Goal: Task Accomplishment & Management: Manage account settings

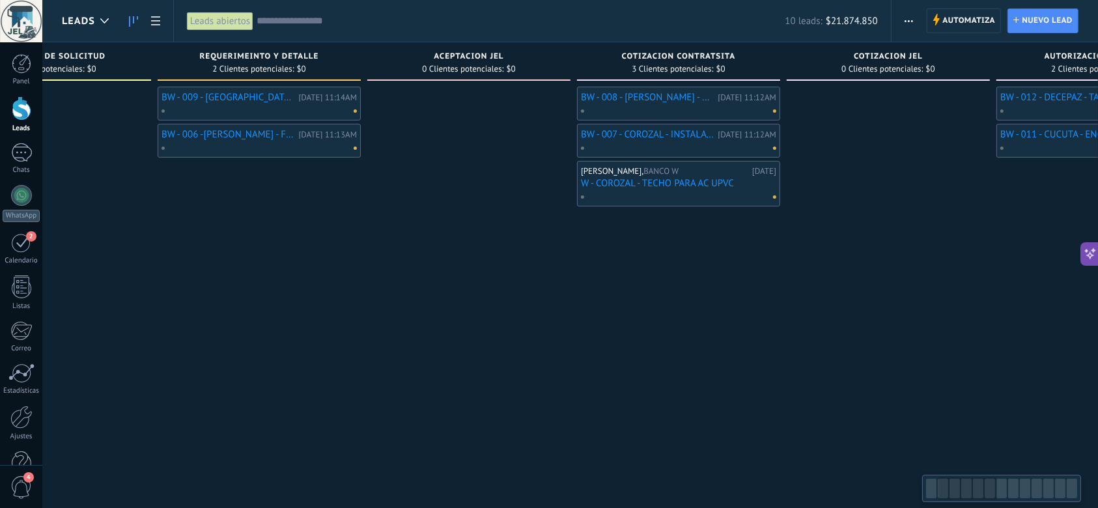
drag, startPoint x: 937, startPoint y: 333, endPoint x: 529, endPoint y: 346, distance: 408.4
click at [577, 346] on div "BW - 008 - [PERSON_NAME] - CAMBIO DE 7 VALDOSAS Y ARREGLO DE HUMEDAD [DATE] 11:…" at bounding box center [678, 256] width 203 height 338
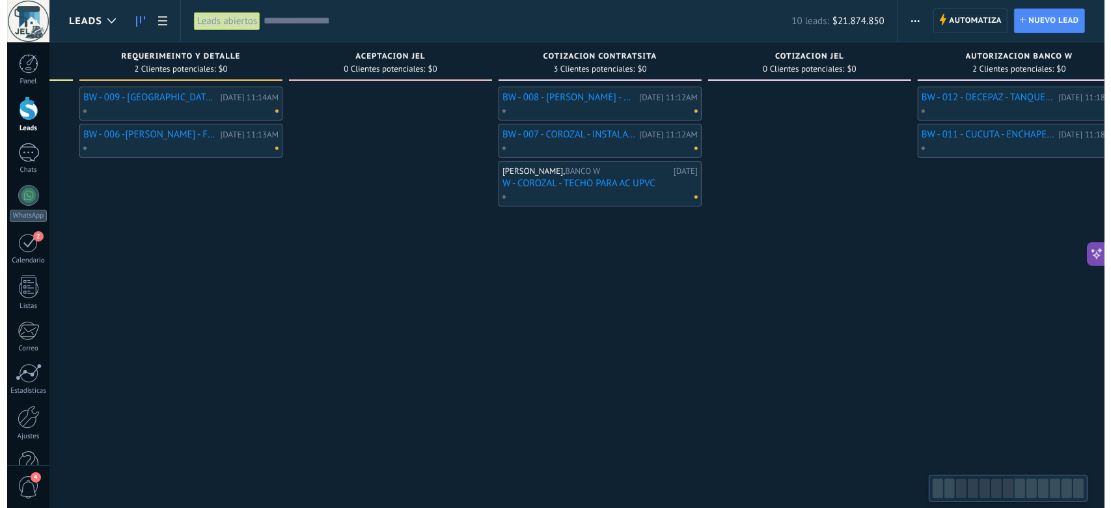
scroll to position [234, 0]
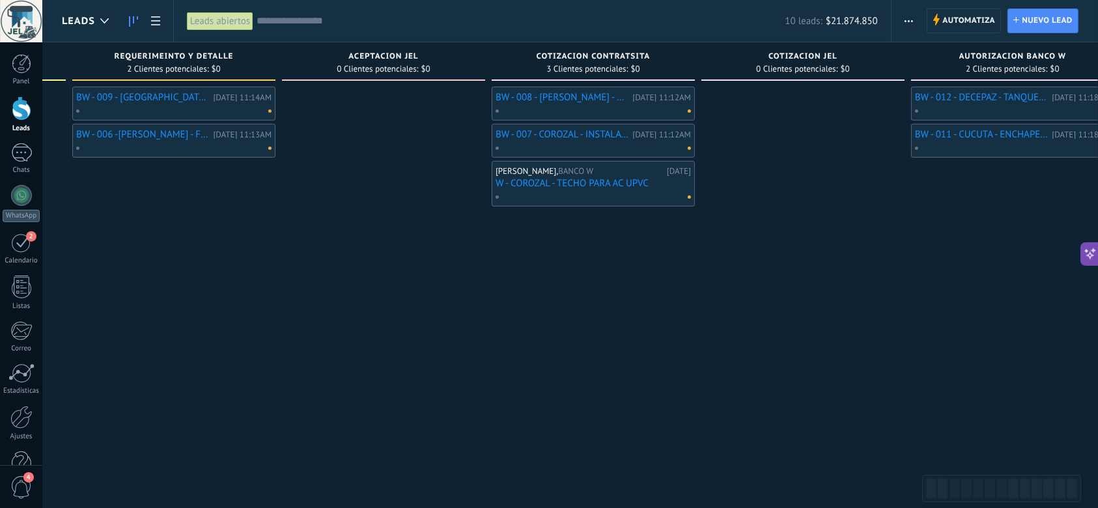
click at [602, 102] on link "BW - 008 - [PERSON_NAME] - CAMBIO DE 7 VALDOSAS Y ARREGLO DE HUMEDAD" at bounding box center [561, 97] width 133 height 11
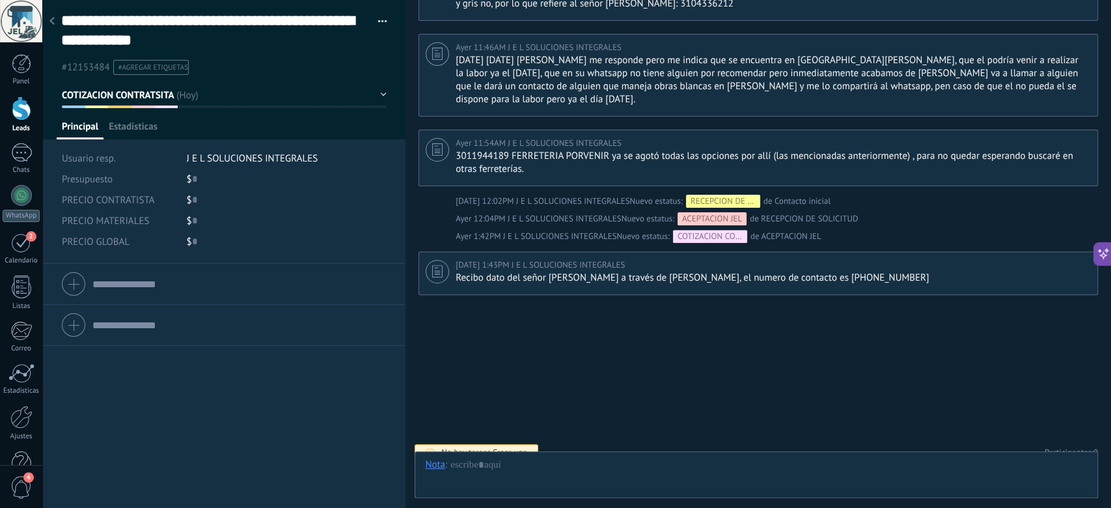
scroll to position [38, 0]
click at [194, 199] on input "text" at bounding box center [194, 199] width 5 height 21
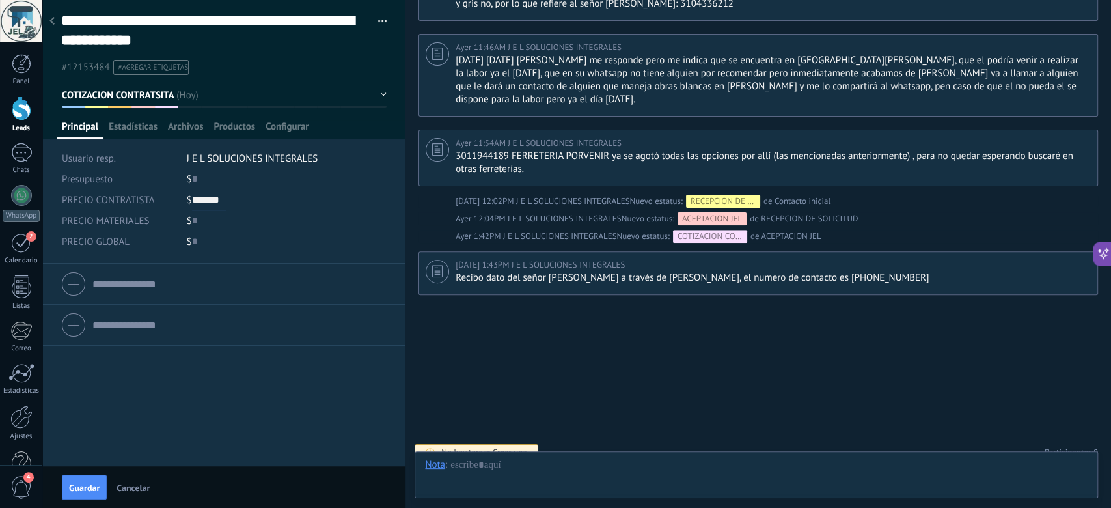
type input "*******"
click at [240, 409] on div "Compañía Teléfono Oficina Ofic. directo Celular Fax Casa Otro Teléfono Oficina …" at bounding box center [223, 365] width 363 height 202
click at [72, 489] on span "Guardar" at bounding box center [84, 487] width 31 height 9
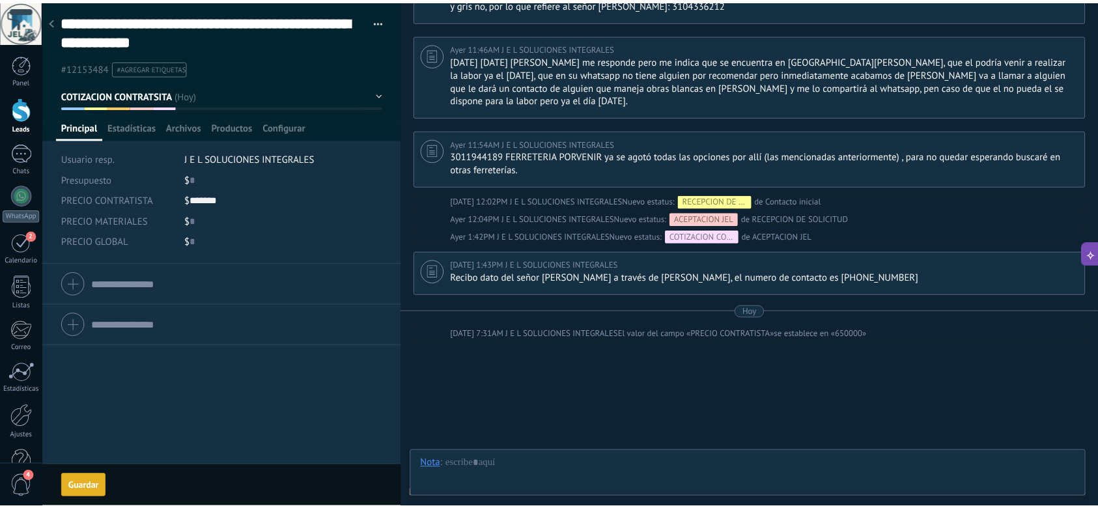
scroll to position [247, 0]
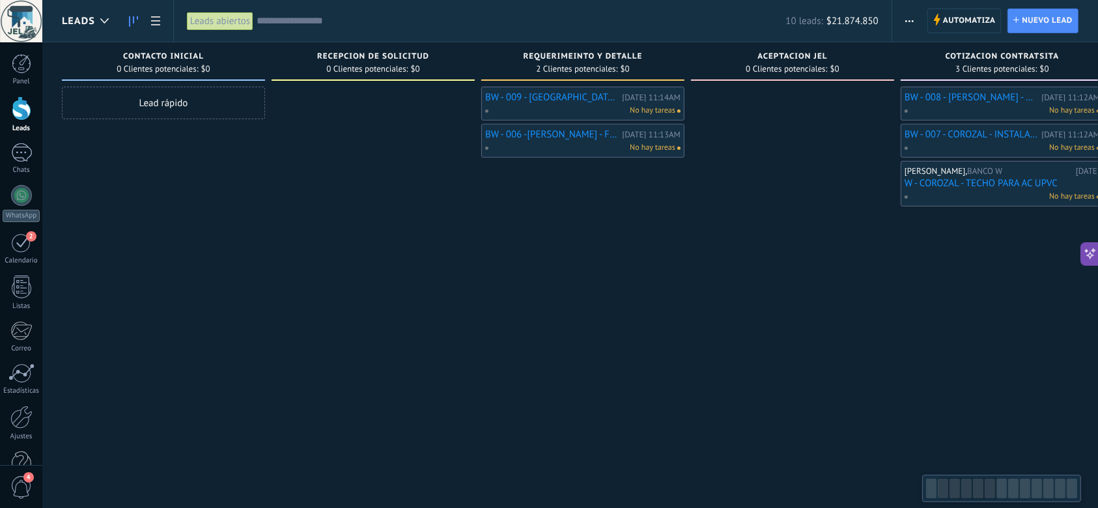
scroll to position [0, 315]
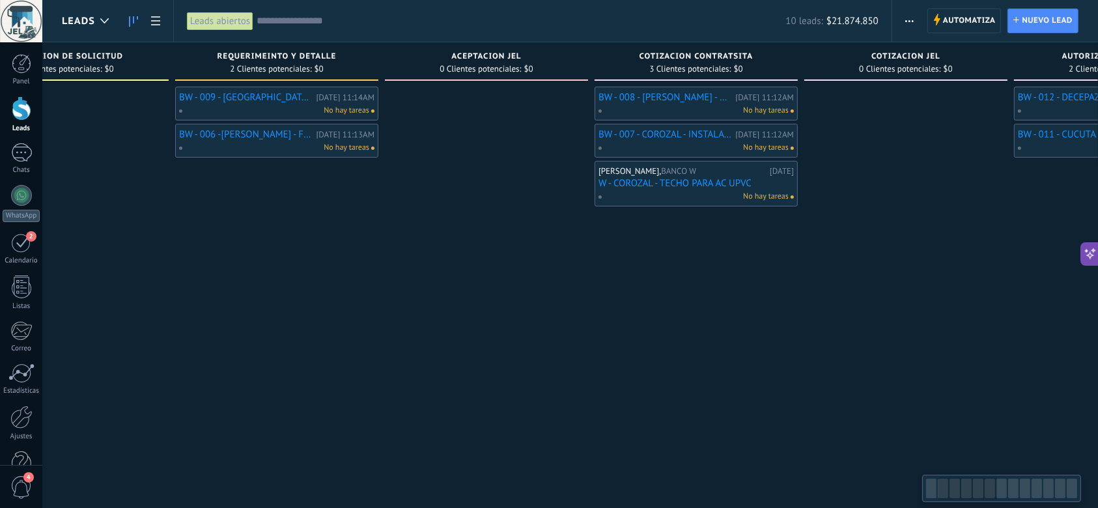
drag, startPoint x: 852, startPoint y: 307, endPoint x: 534, endPoint y: 340, distance: 319.4
click at [536, 340] on div at bounding box center [485, 256] width 203 height 338
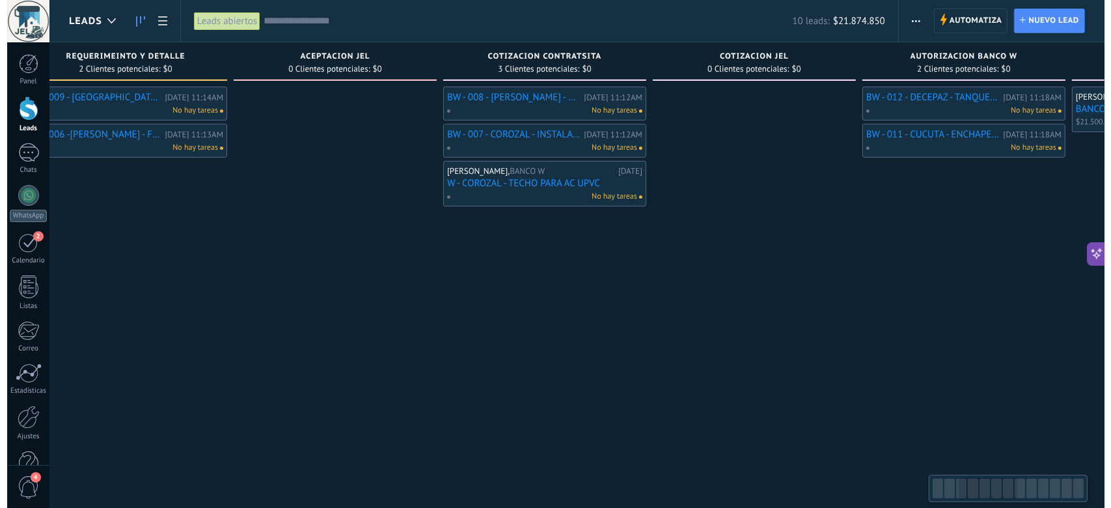
scroll to position [0, 518]
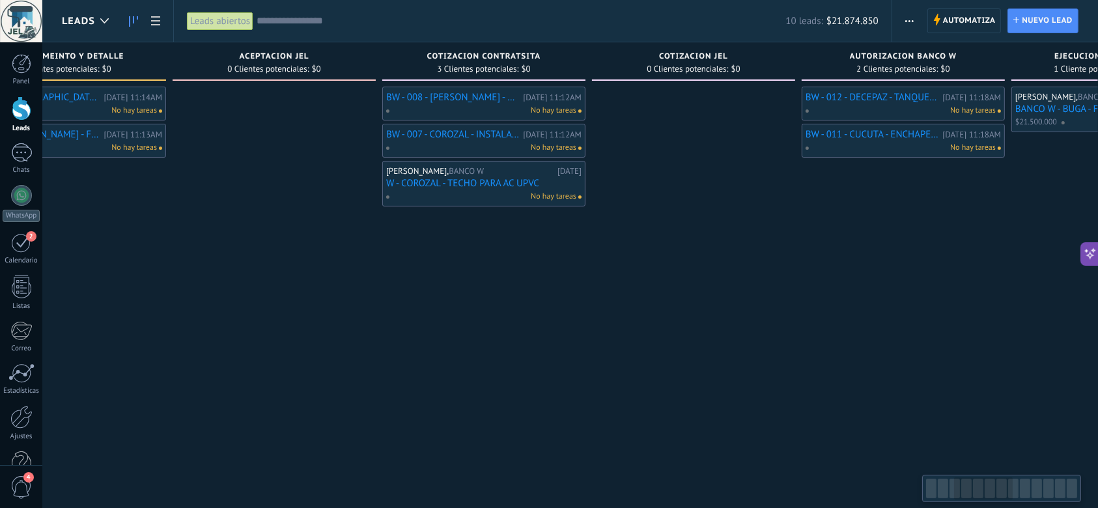
drag, startPoint x: 701, startPoint y: 322, endPoint x: 499, endPoint y: 329, distance: 202.6
click at [499, 329] on div "BW - 008 - [PERSON_NAME] - CAMBIO DE 7 VALDOSAS Y ARREGLO DE HUMEDAD [DATE] 11:…" at bounding box center [483, 256] width 203 height 338
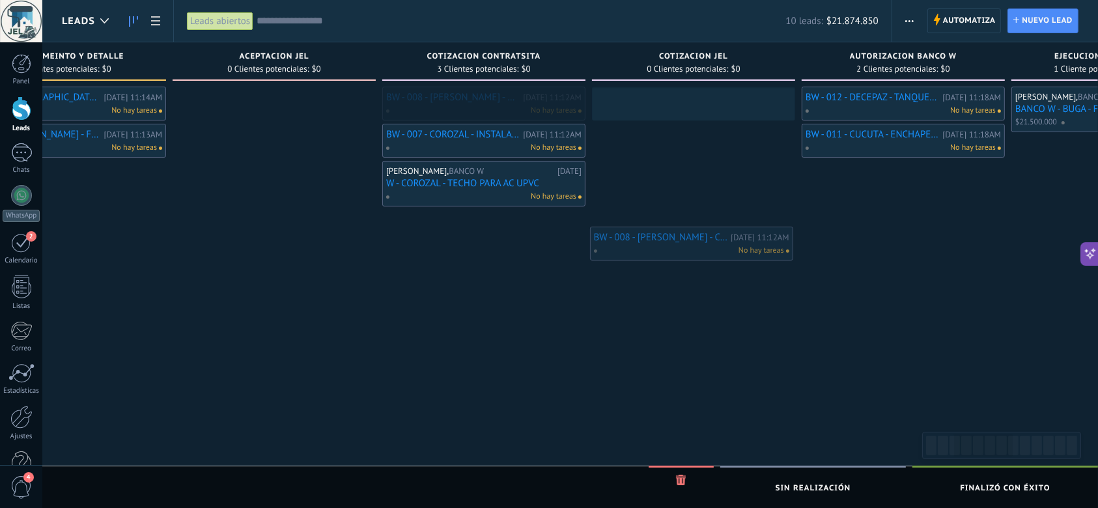
drag, startPoint x: 475, startPoint y: 97, endPoint x: 682, endPoint y: 237, distance: 250.4
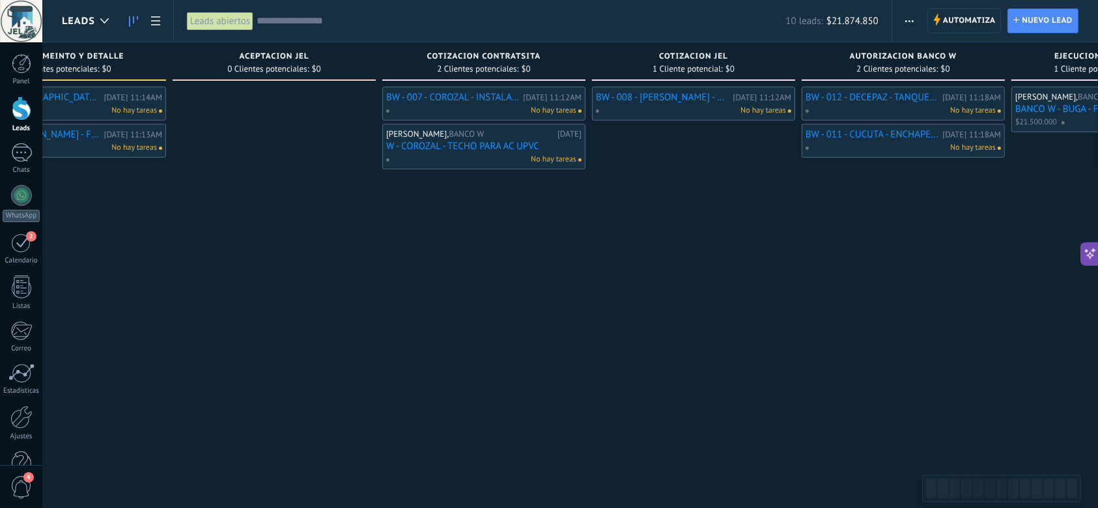
click at [445, 145] on link "W - COROZAL - TECHO PARA AC UPVC" at bounding box center [483, 146] width 195 height 11
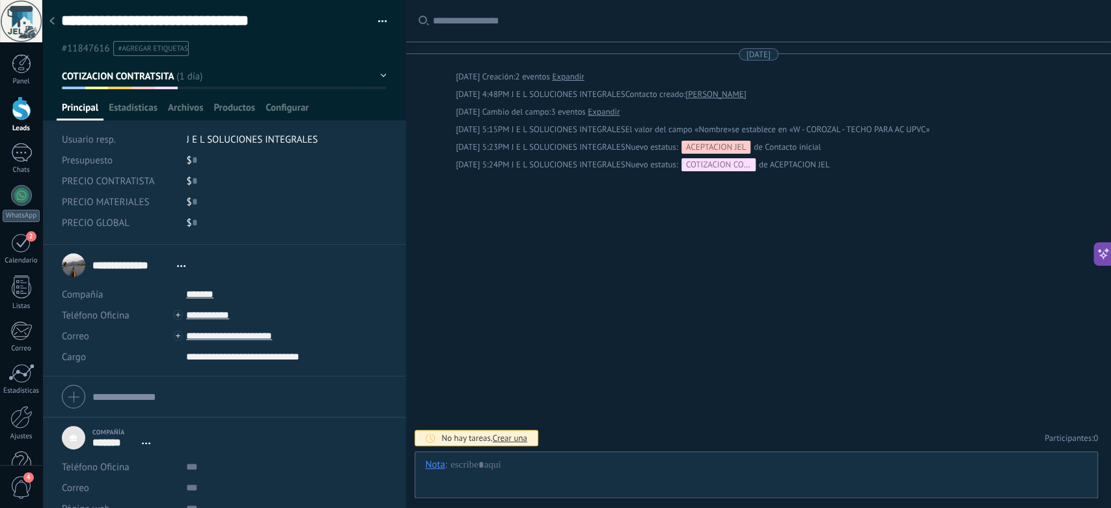
click at [378, 23] on span "button" at bounding box center [382, 23] width 9 height 3
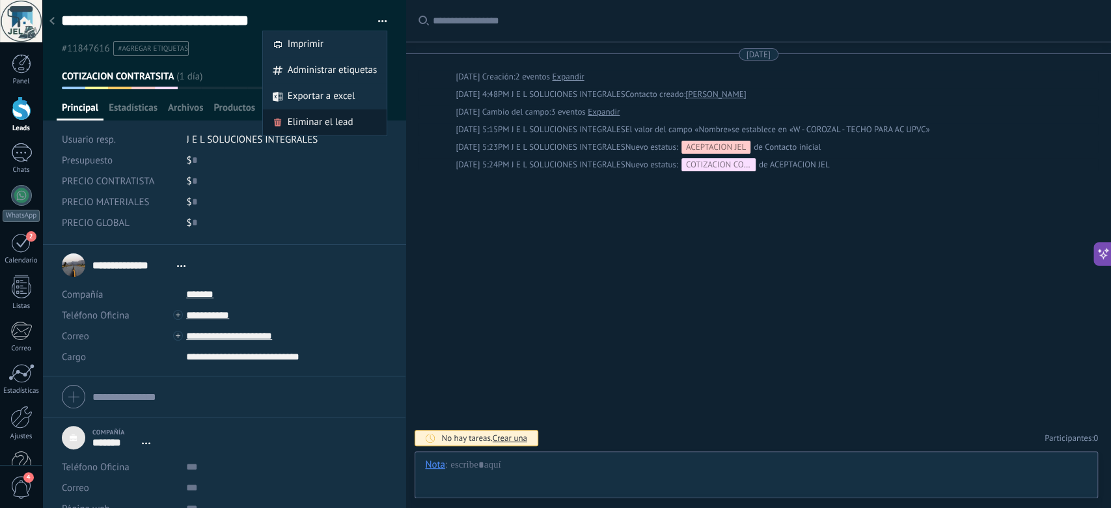
click at [339, 126] on span "Eliminar el lead" at bounding box center [321, 122] width 66 height 26
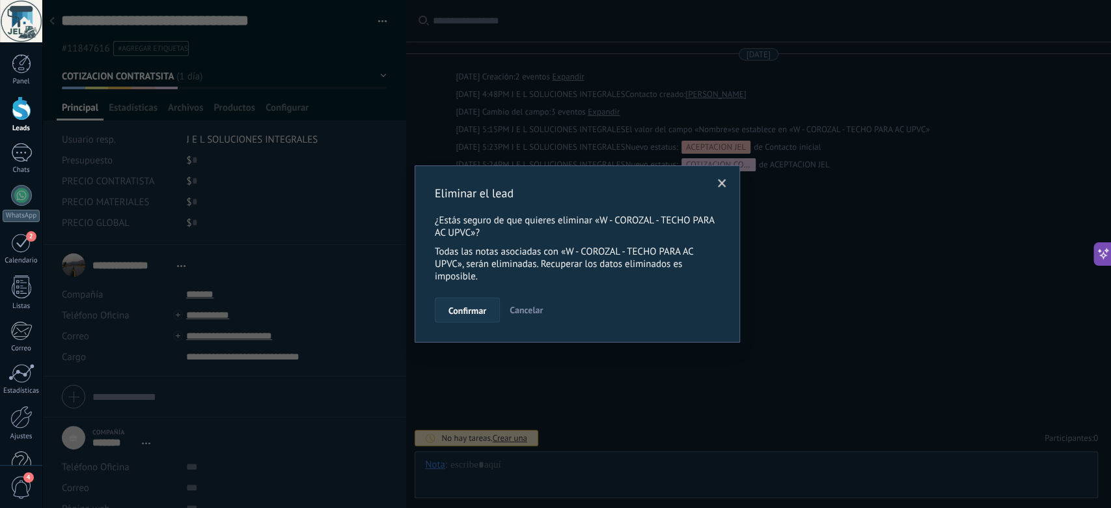
click at [456, 315] on span "Confirmar" at bounding box center [468, 310] width 38 height 9
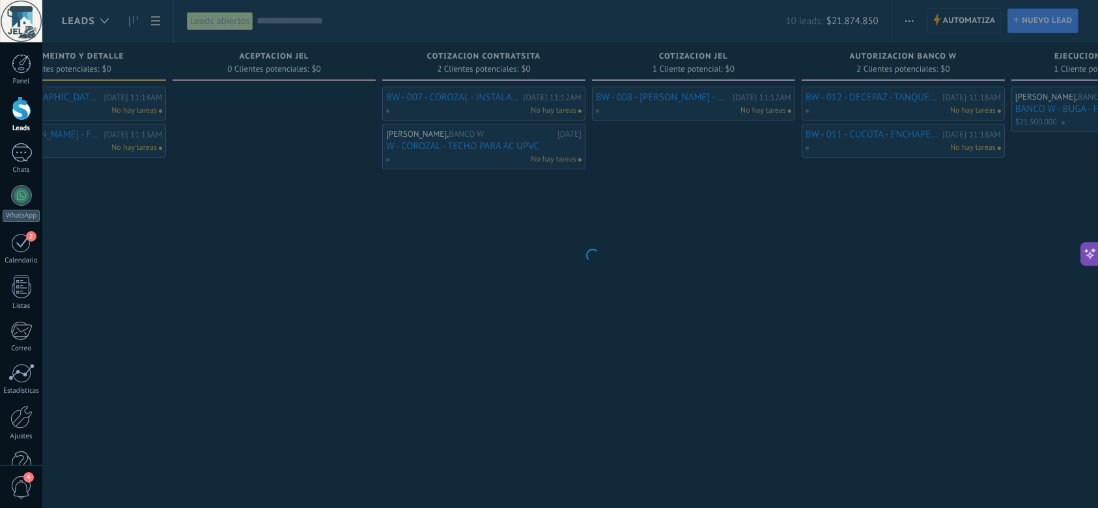
scroll to position [234, 0]
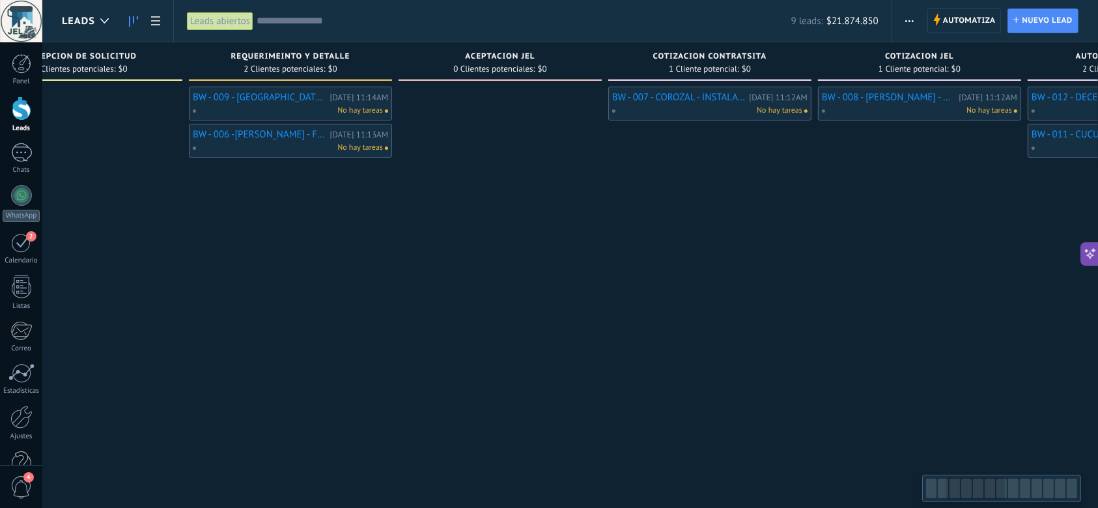
drag, startPoint x: 838, startPoint y: 326, endPoint x: 359, endPoint y: 337, distance: 479.3
click at [398, 336] on div at bounding box center [499, 256] width 203 height 338
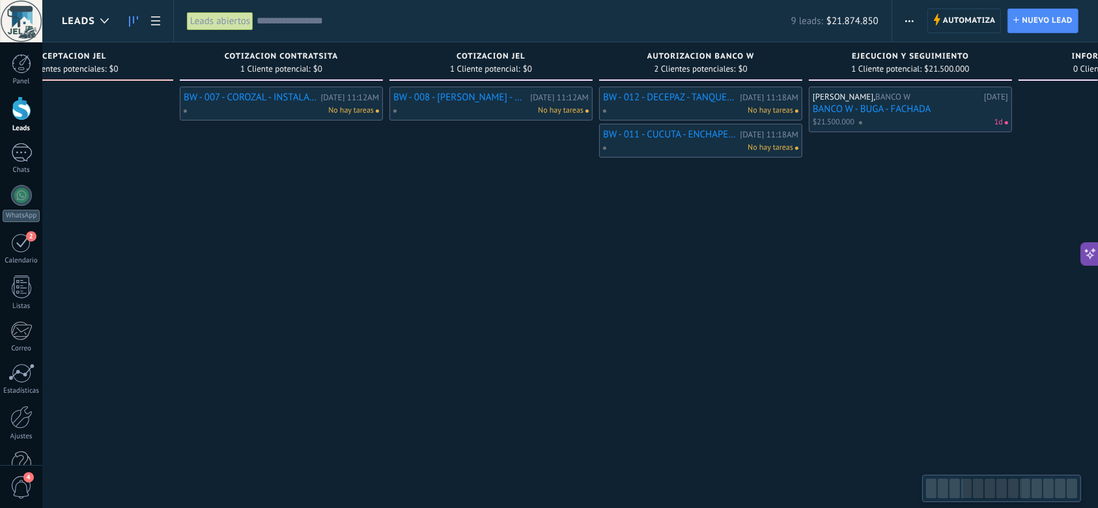
drag, startPoint x: 750, startPoint y: 315, endPoint x: 489, endPoint y: 317, distance: 261.1
click at [489, 317] on div "BW - 008 - [PERSON_NAME] - CAMBIO DE 7 VALDOSAS Y ARREGLO DE HUMEDAD [DATE] 11:…" at bounding box center [490, 256] width 203 height 338
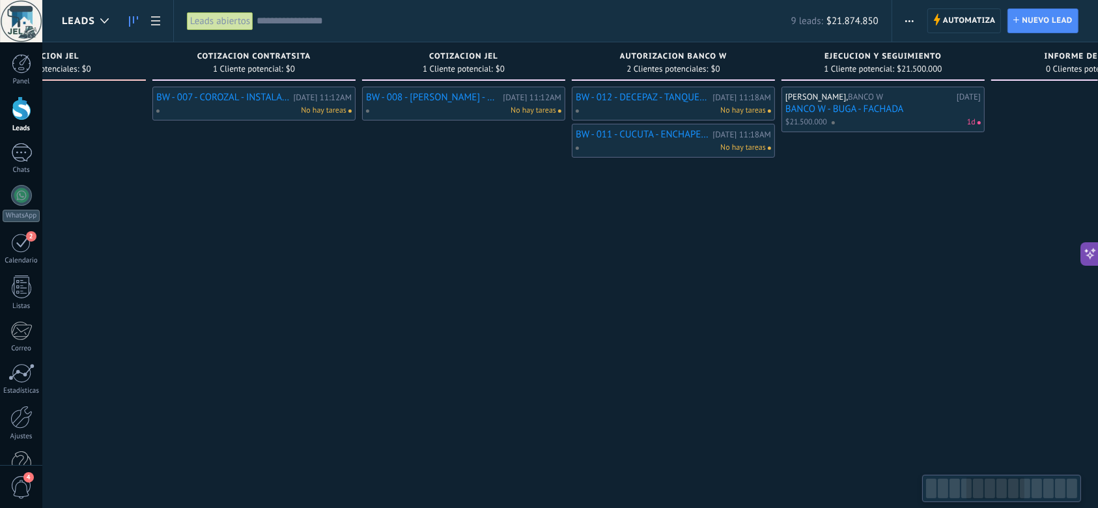
scroll to position [0, 752]
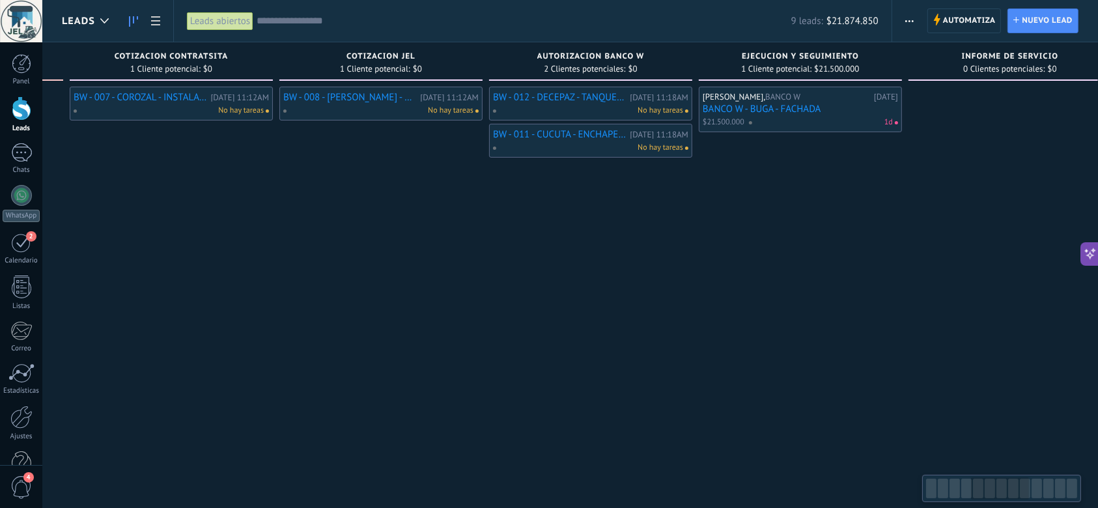
drag, startPoint x: 522, startPoint y: 273, endPoint x: 411, endPoint y: 321, distance: 120.7
click at [411, 321] on div "BW - 008 - [PERSON_NAME] - CAMBIO DE 7 VALDOSAS Y ARREGLO DE HUMEDAD [DATE] 11:…" at bounding box center [380, 256] width 203 height 338
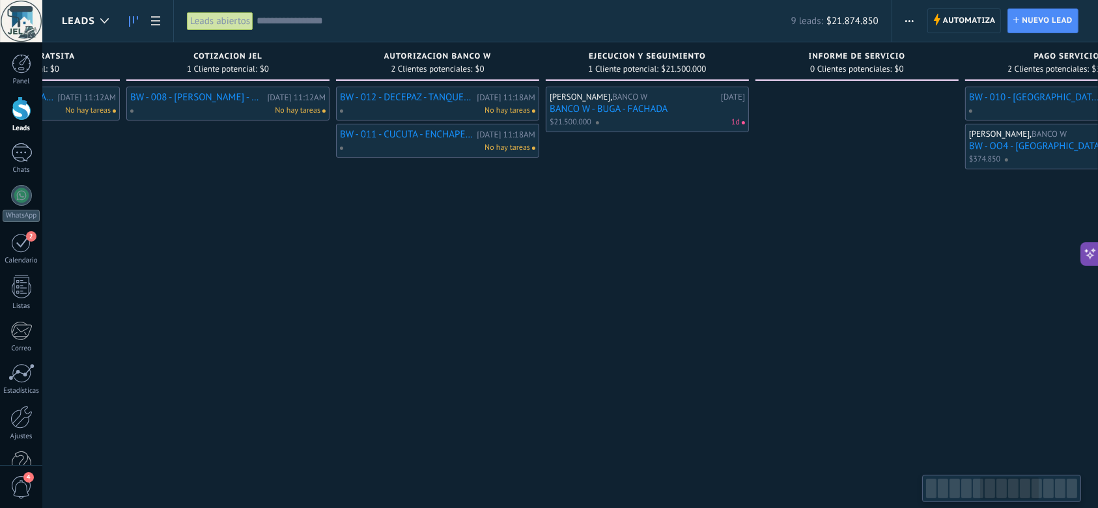
scroll to position [0, 984]
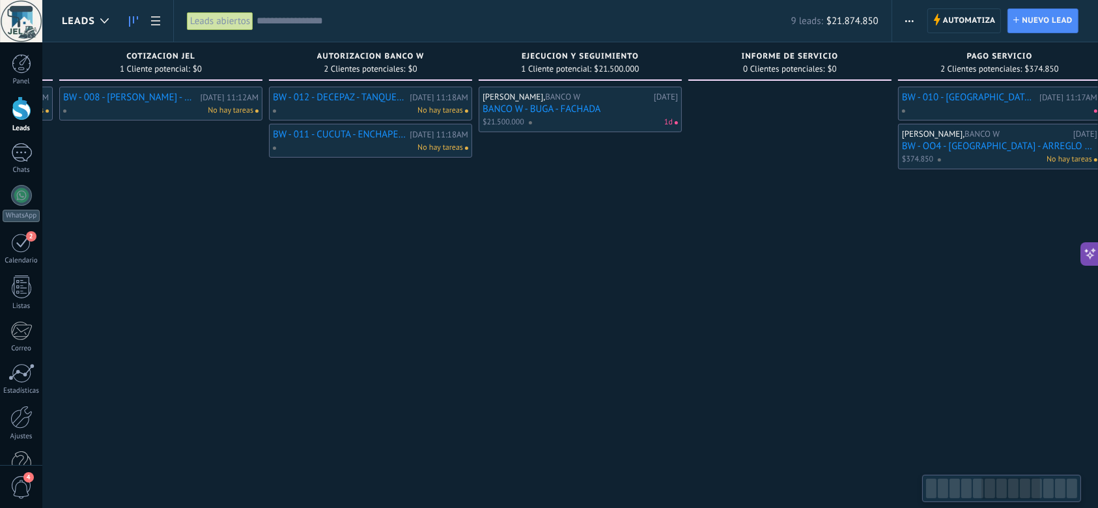
drag, startPoint x: 712, startPoint y: 316, endPoint x: 493, endPoint y: 329, distance: 219.8
click at [493, 329] on div "[PERSON_NAME], BANCO W [DATE] BANCO W - BUGA - FACHADA $21.500.000 1d" at bounding box center [579, 256] width 203 height 338
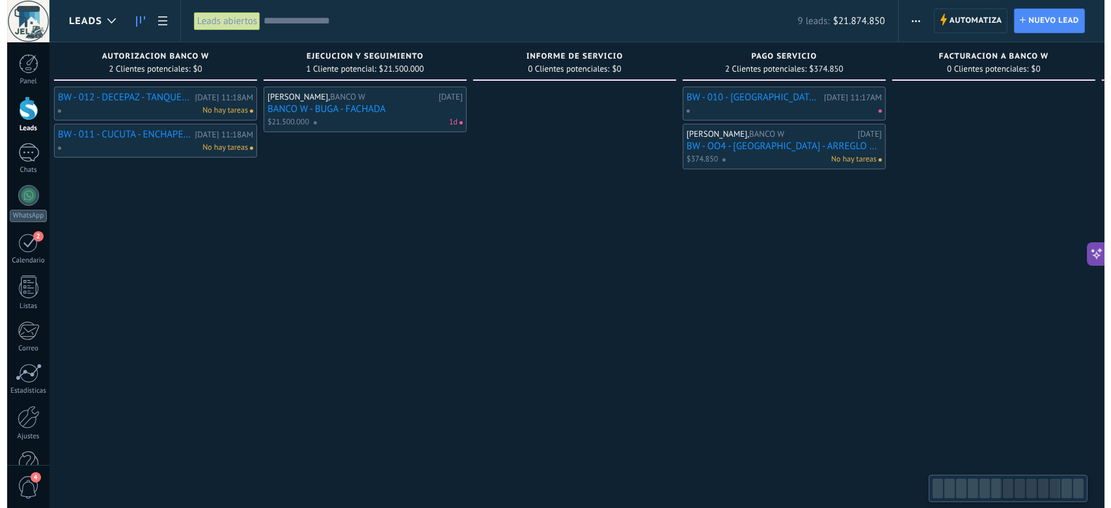
scroll to position [0, 1279]
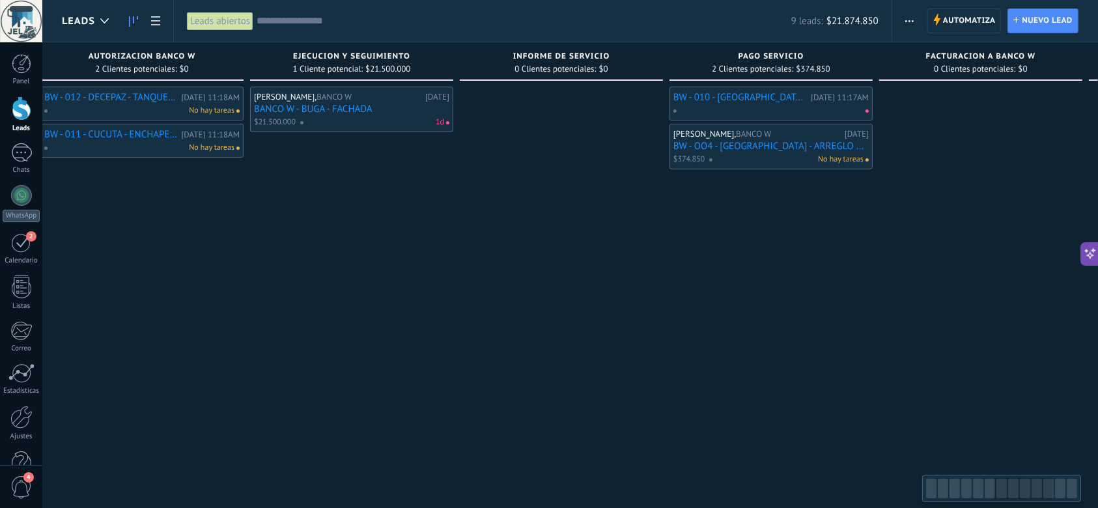
drag, startPoint x: 743, startPoint y: 320, endPoint x: 515, endPoint y: 333, distance: 228.2
click at [515, 333] on div at bounding box center [561, 256] width 203 height 338
click at [344, 106] on link "BANCO W - BUGA - FACHADA" at bounding box center [351, 109] width 195 height 11
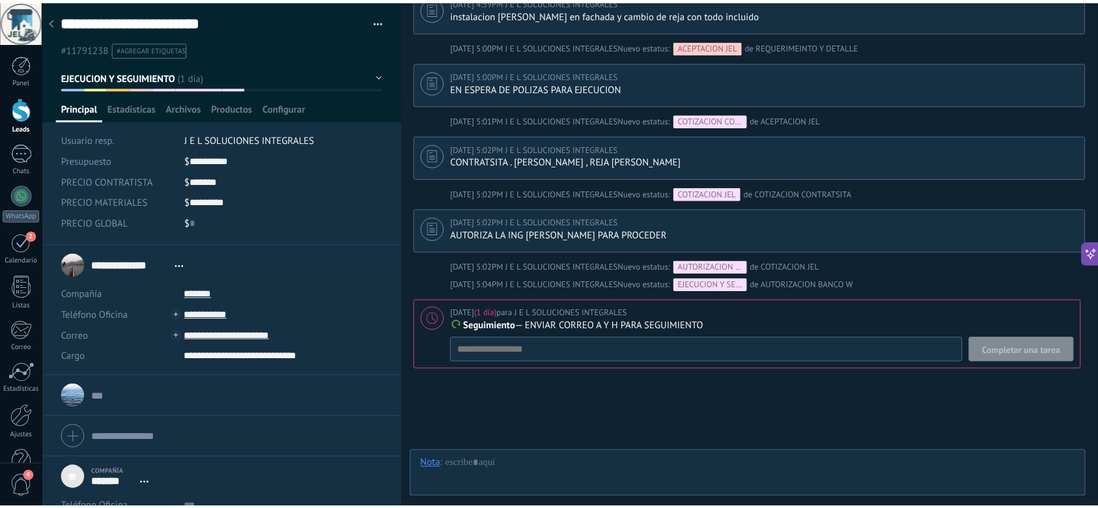
scroll to position [391, 0]
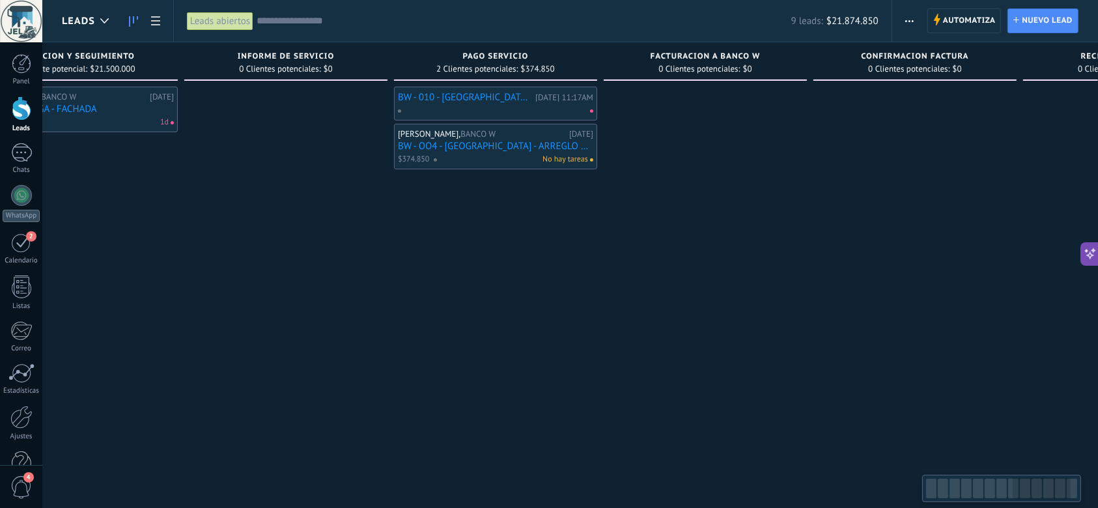
scroll to position [0, 1586]
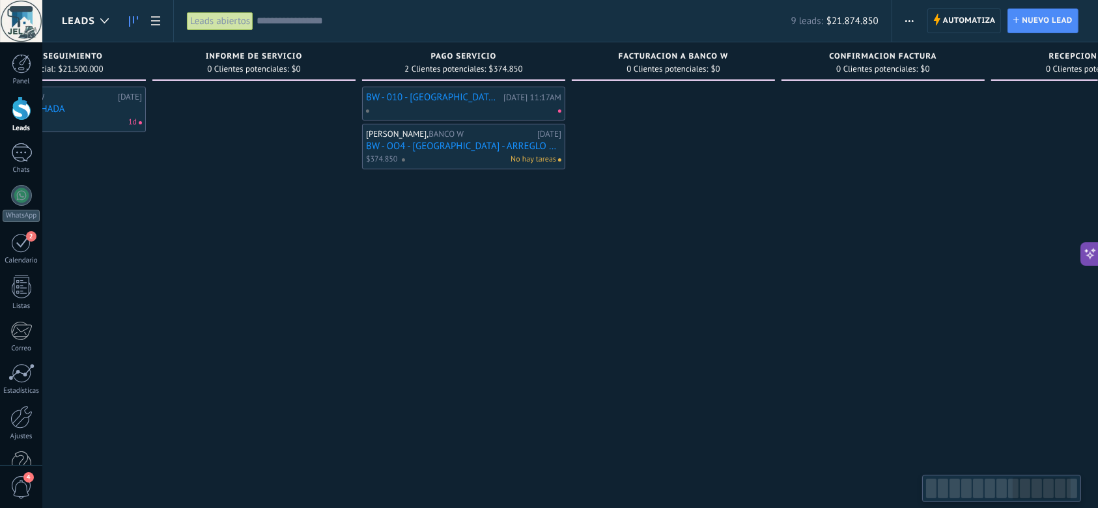
drag, startPoint x: 786, startPoint y: 300, endPoint x: 477, endPoint y: 305, distance: 309.3
click at [478, 305] on div "BW - 010 - [GEOGRAPHIC_DATA] - REVI TABLERO [DATE] 11:17AM [PERSON_NAME], BANCO…" at bounding box center [463, 256] width 203 height 338
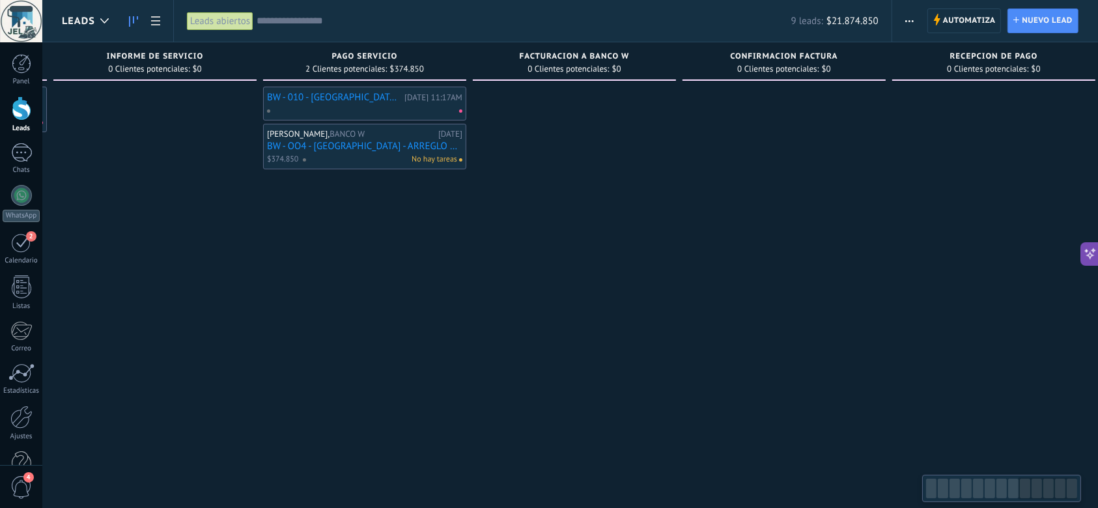
drag, startPoint x: 696, startPoint y: 320, endPoint x: 583, endPoint y: 323, distance: 112.7
click at [591, 326] on div at bounding box center [573, 256] width 203 height 338
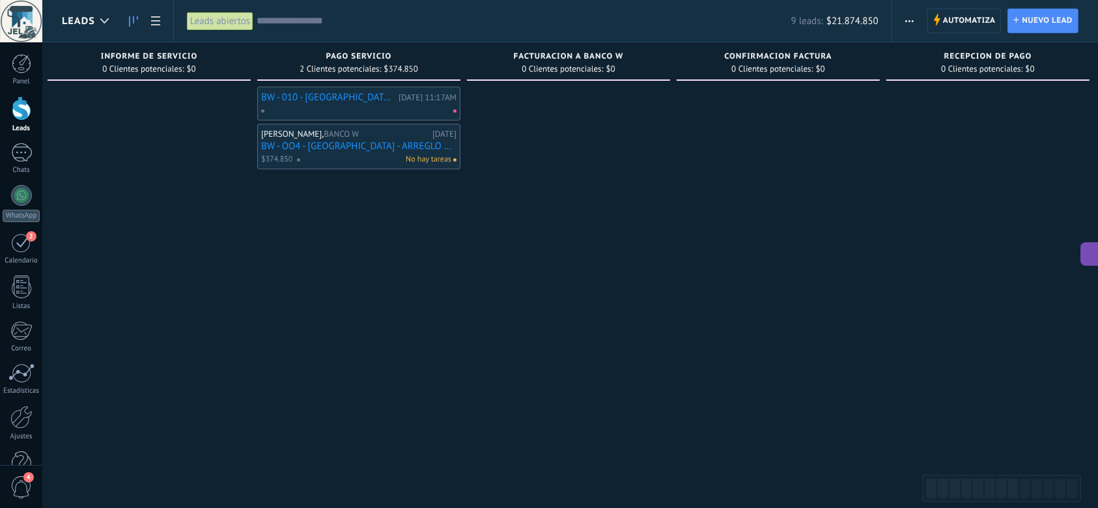
scroll to position [0, 1702]
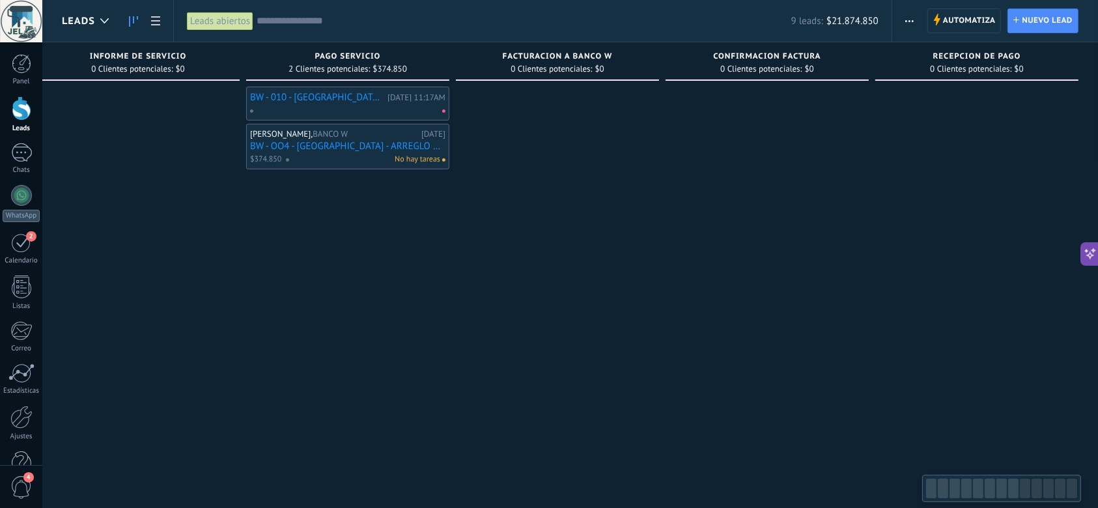
drag, startPoint x: 610, startPoint y: 250, endPoint x: 471, endPoint y: 254, distance: 139.4
click at [471, 254] on div at bounding box center [557, 256] width 203 height 338
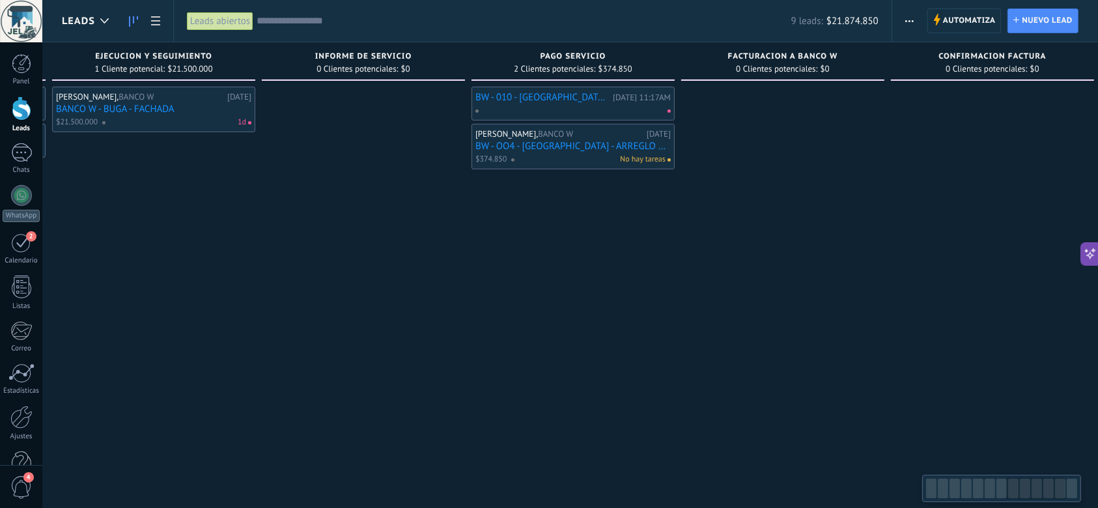
drag, startPoint x: 417, startPoint y: 275, endPoint x: 680, endPoint y: 292, distance: 263.6
click at [674, 292] on div "BW - 010 - [GEOGRAPHIC_DATA] - REVI TABLERO [DATE] 11:17AM [PERSON_NAME], BANCO…" at bounding box center [572, 256] width 203 height 338
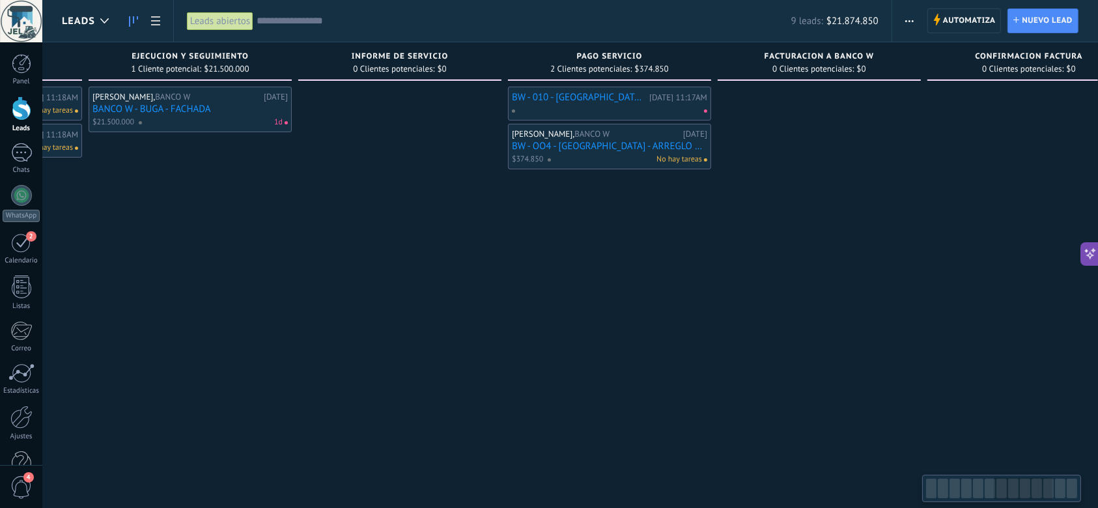
click at [501, 311] on div at bounding box center [399, 256] width 203 height 338
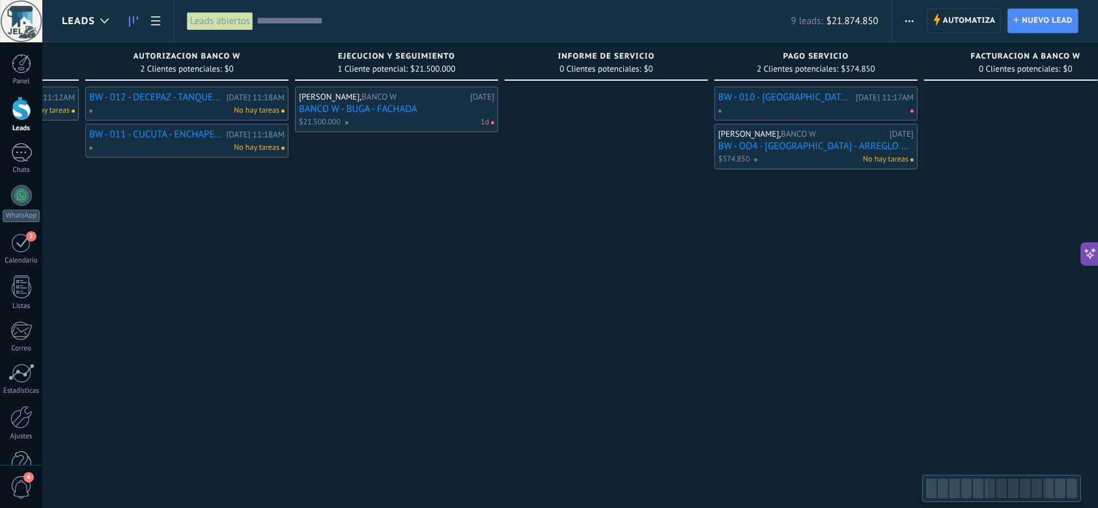
scroll to position [0, 1122]
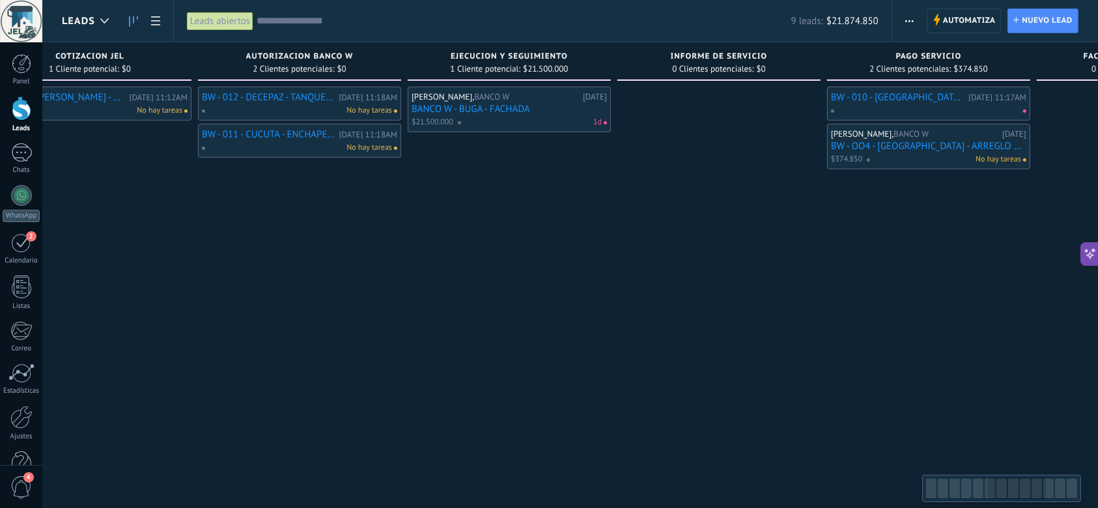
click at [632, 305] on div at bounding box center [718, 256] width 203 height 338
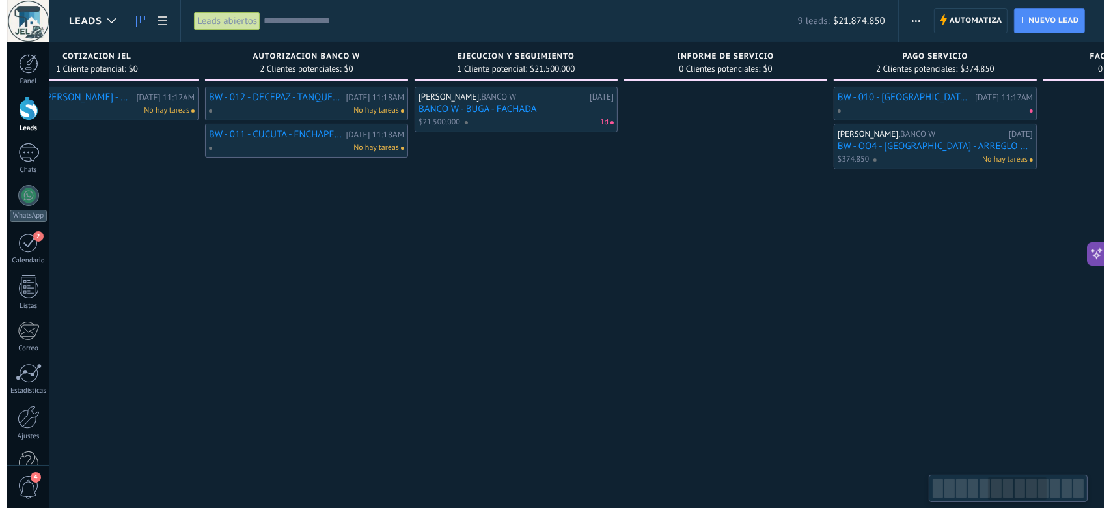
scroll to position [0, 1006]
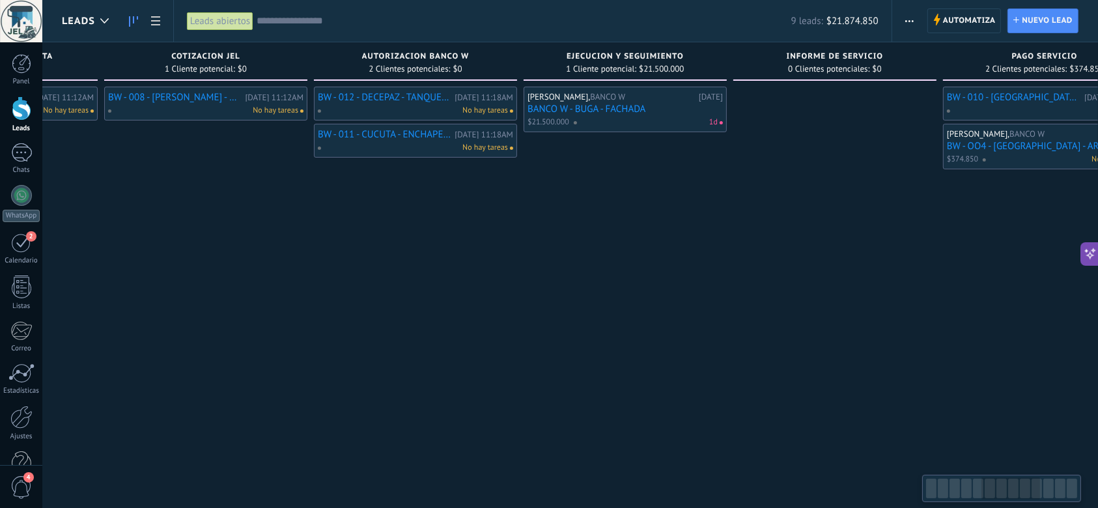
click at [569, 288] on div "[PERSON_NAME], BANCO W [DATE] BANCO W - BUGA - FACHADA $21.500.000 1d" at bounding box center [624, 256] width 203 height 338
click at [415, 99] on link "BW - 012 - DECEPAZ - TANQUE DE AGUA" at bounding box center [384, 97] width 133 height 11
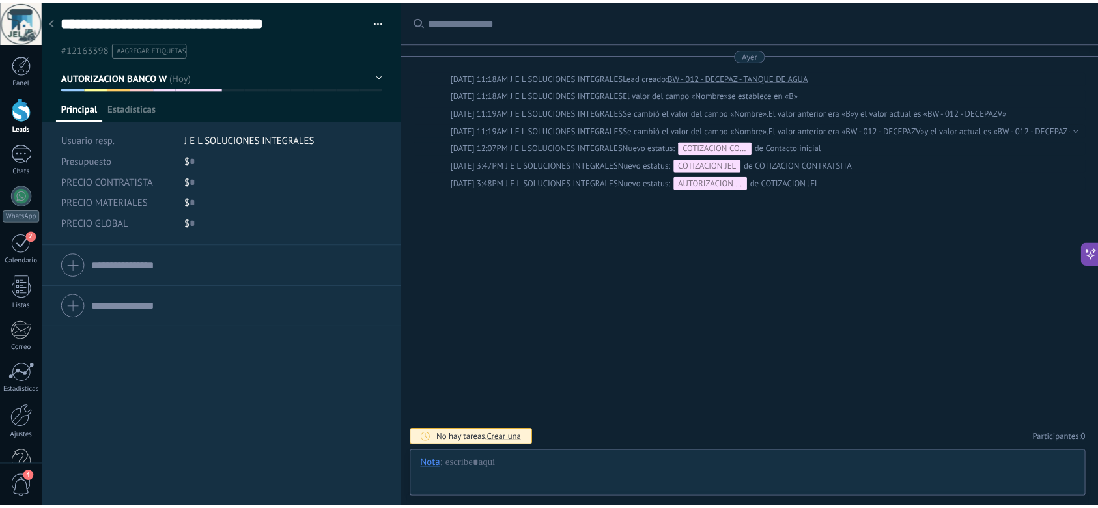
scroll to position [20, 0]
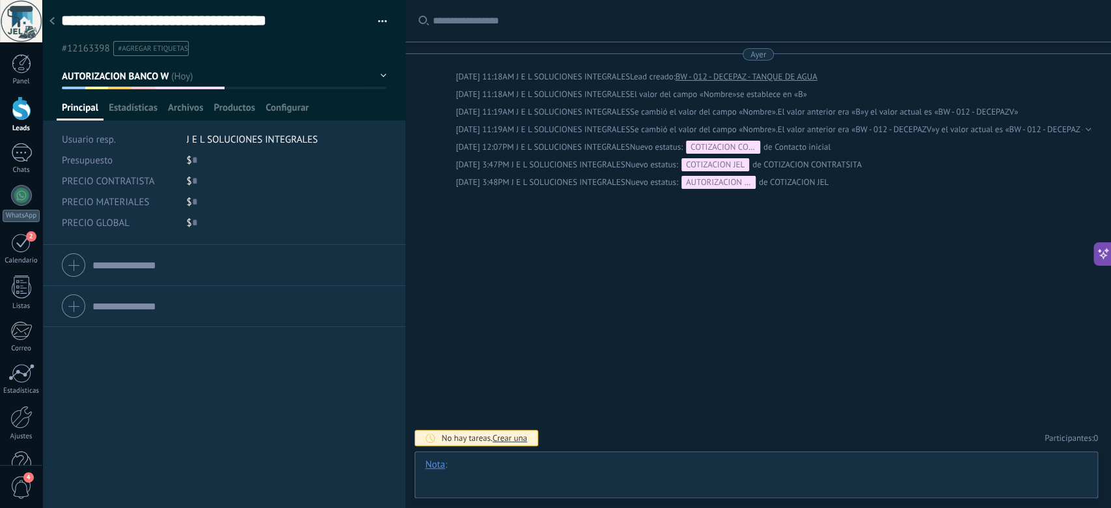
click at [522, 466] on div at bounding box center [756, 477] width 663 height 39
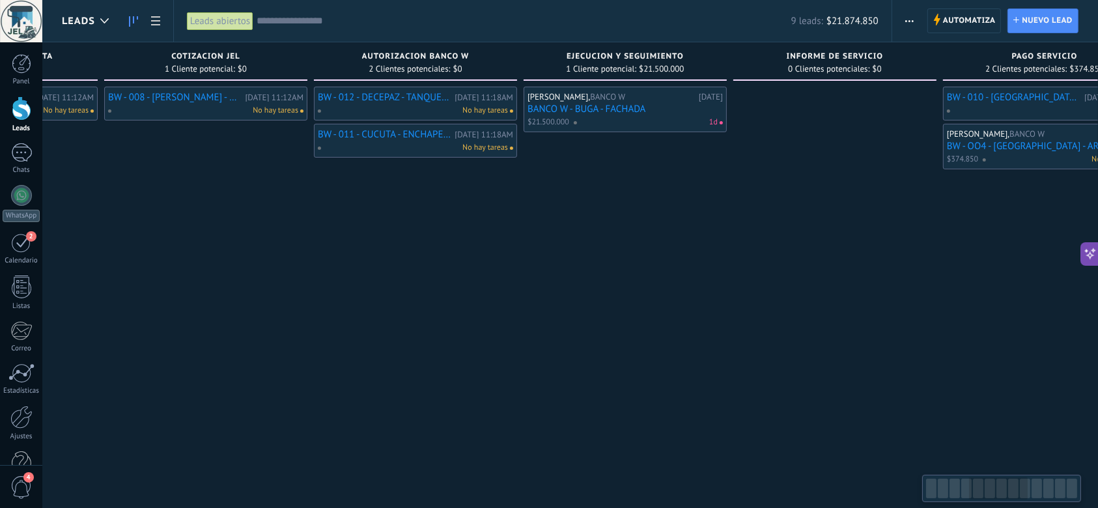
drag, startPoint x: 553, startPoint y: 299, endPoint x: 635, endPoint y: 306, distance: 82.3
click at [517, 306] on div "BW - 012 - DECEPAZ - TANQUE DE AGUA [DATE] 11:18AM No hay tareas BW - 011 - CUC…" at bounding box center [415, 256] width 203 height 338
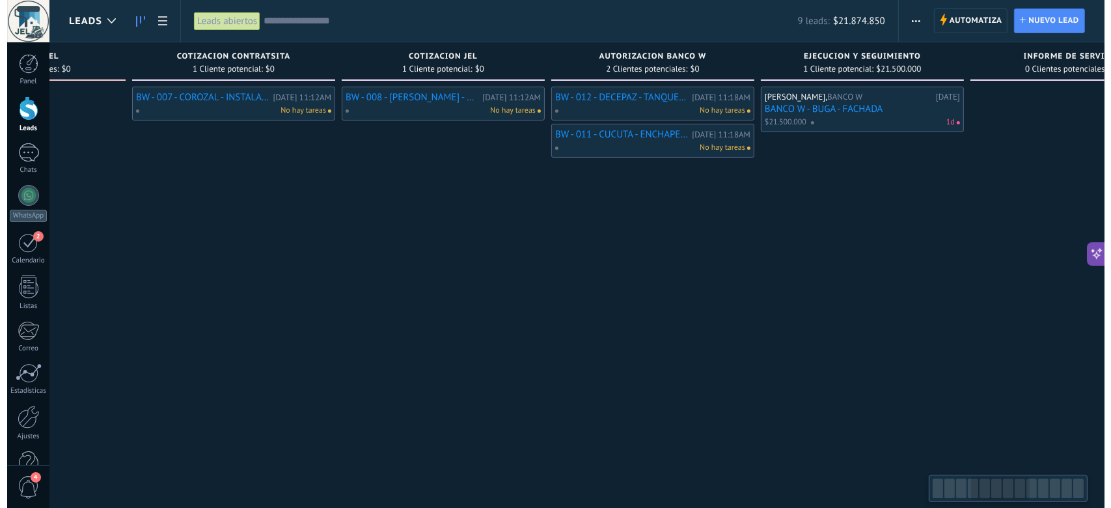
scroll to position [0, 713]
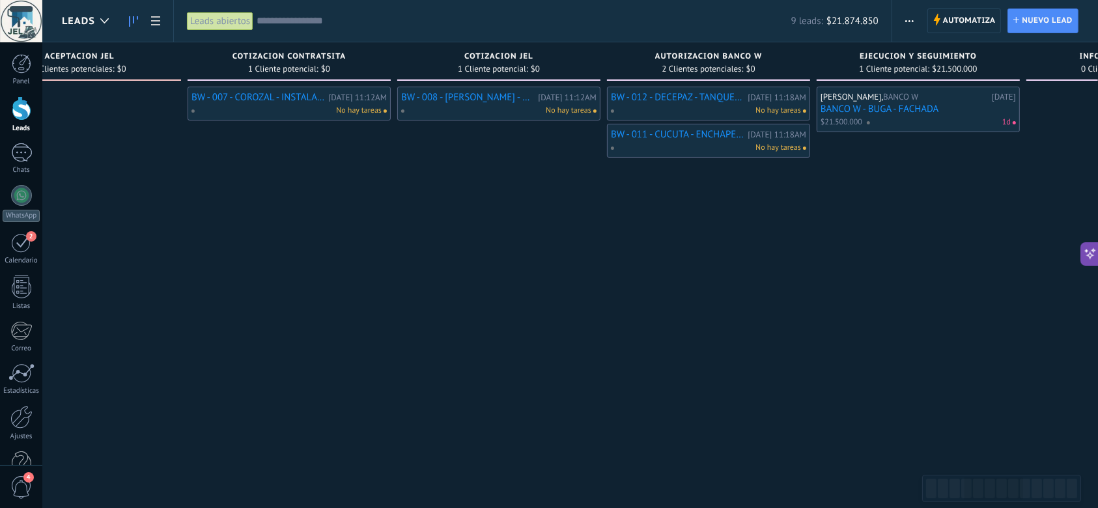
drag, startPoint x: 497, startPoint y: 316, endPoint x: 560, endPoint y: 316, distance: 62.5
click at [560, 316] on div "BW - 008 - [PERSON_NAME] - CAMBIO DE 7 VALDOSAS Y ARREGLO DE HUMEDAD [DATE] 11:…" at bounding box center [498, 256] width 203 height 338
click at [480, 97] on link "BW - 008 - [PERSON_NAME] - CAMBIO DE 7 VALDOSAS Y ARREGLO DE HUMEDAD" at bounding box center [467, 97] width 133 height 11
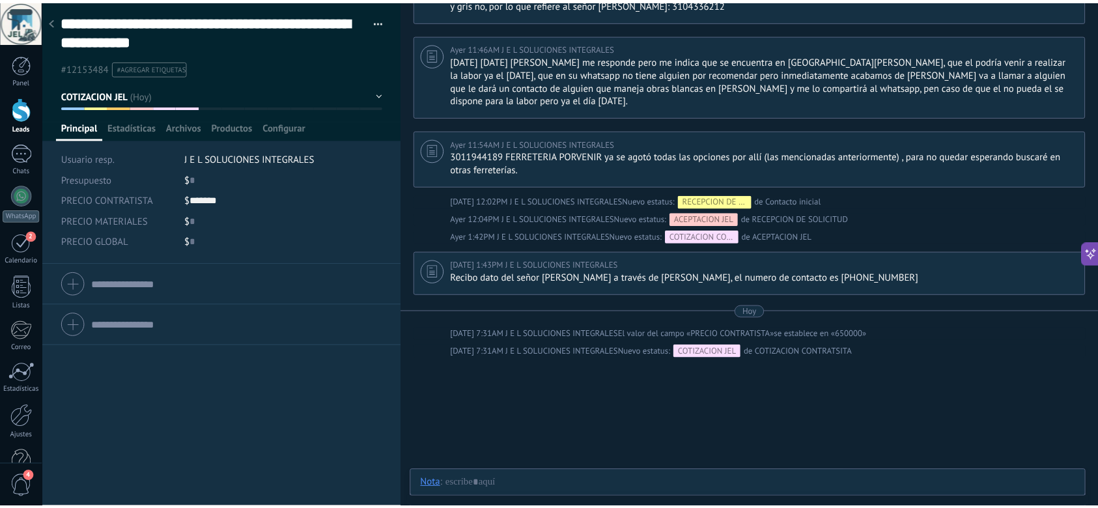
scroll to position [260, 0]
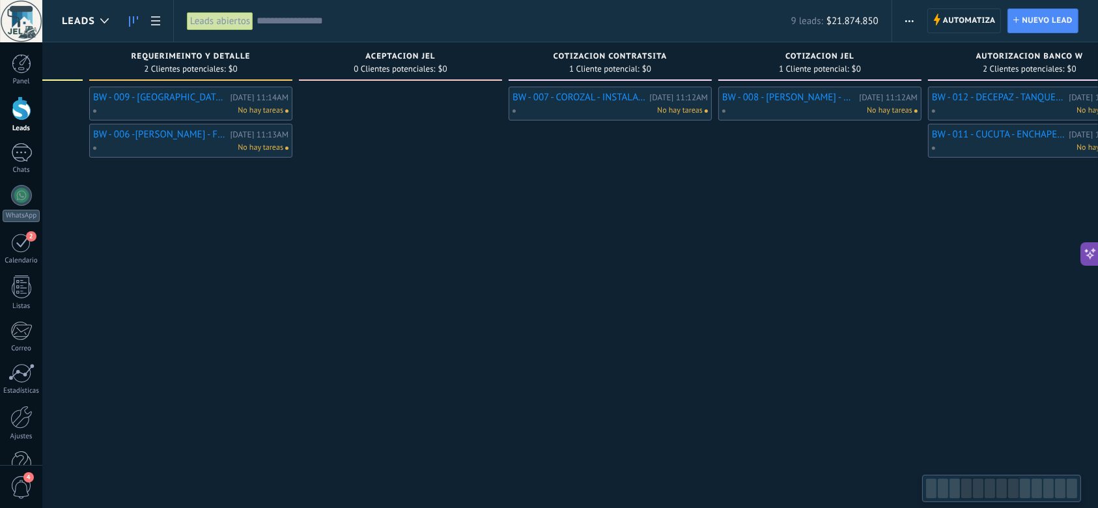
drag, startPoint x: 390, startPoint y: 258, endPoint x: 732, endPoint y: 292, distance: 344.2
click at [718, 292] on div "COTIZACION CONTRATSITA 1 Cliente potencial: $0 BW - 007 - COROZAL - INSTALACION…" at bounding box center [613, 233] width 210 height 382
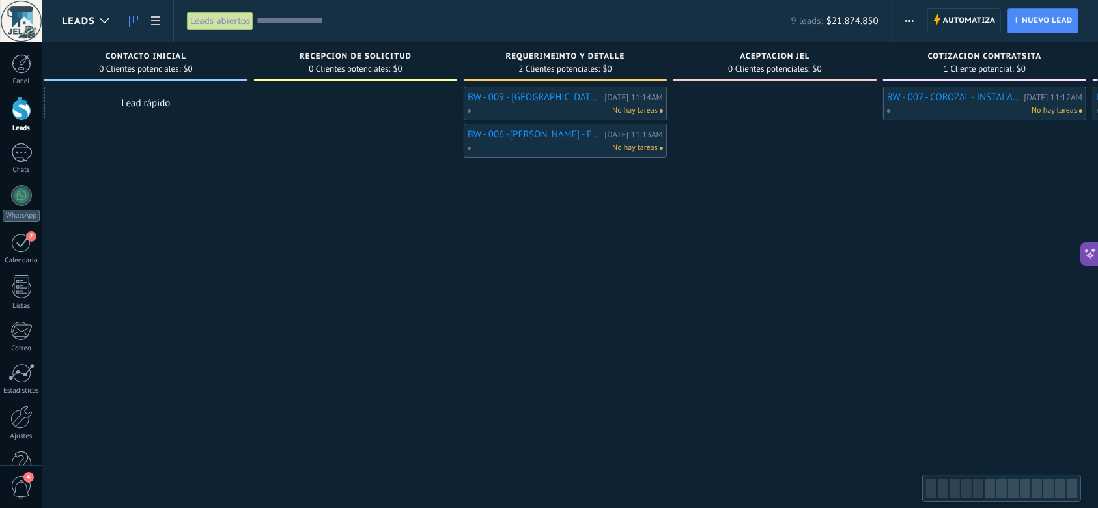
drag, startPoint x: 237, startPoint y: 276, endPoint x: 602, endPoint y: 284, distance: 365.3
click at [600, 283] on div "BW - 009 - [GEOGRAPHIC_DATA] - REPORTO HUMEDAD EN EL AREA [PERSON_NAME] DEL ARC…" at bounding box center [565, 256] width 203 height 338
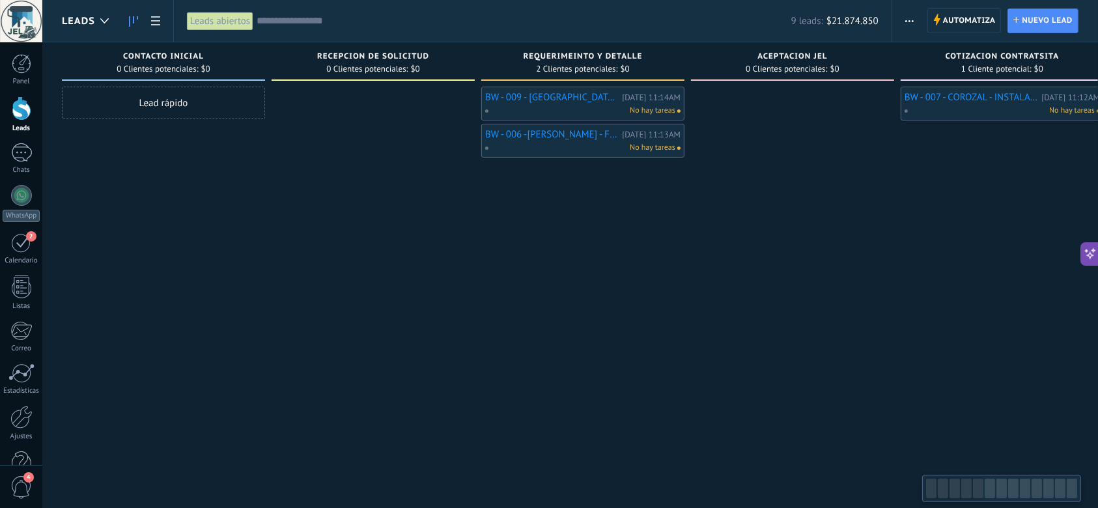
drag, startPoint x: 319, startPoint y: 286, endPoint x: 367, endPoint y: 289, distance: 48.2
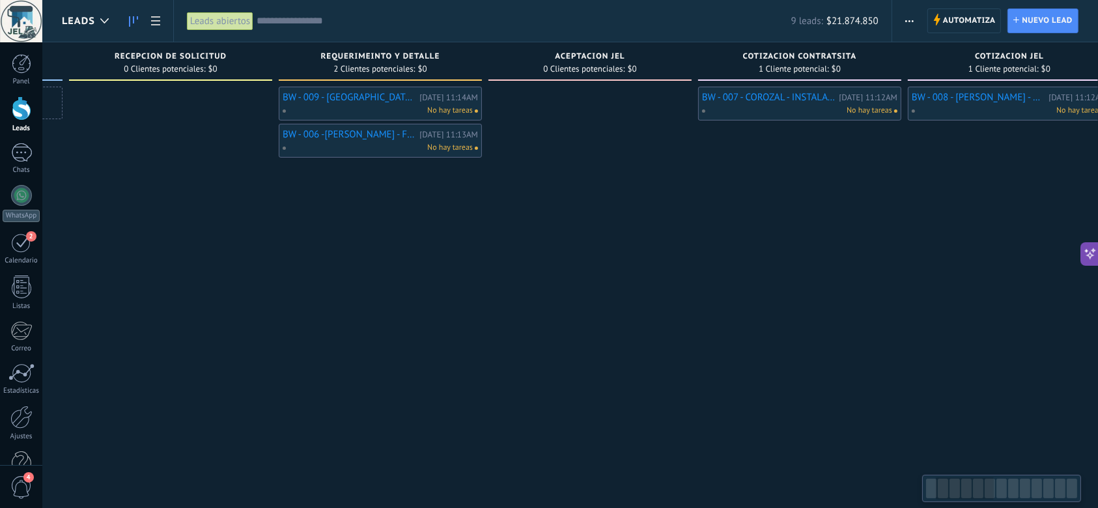
drag, startPoint x: 569, startPoint y: 314, endPoint x: 354, endPoint y: 311, distance: 214.9
click at [355, 311] on div "BW - 009 - [GEOGRAPHIC_DATA] - REPORTO HUMEDAD EN EL AREA [PERSON_NAME] DEL ARC…" at bounding box center [380, 256] width 203 height 338
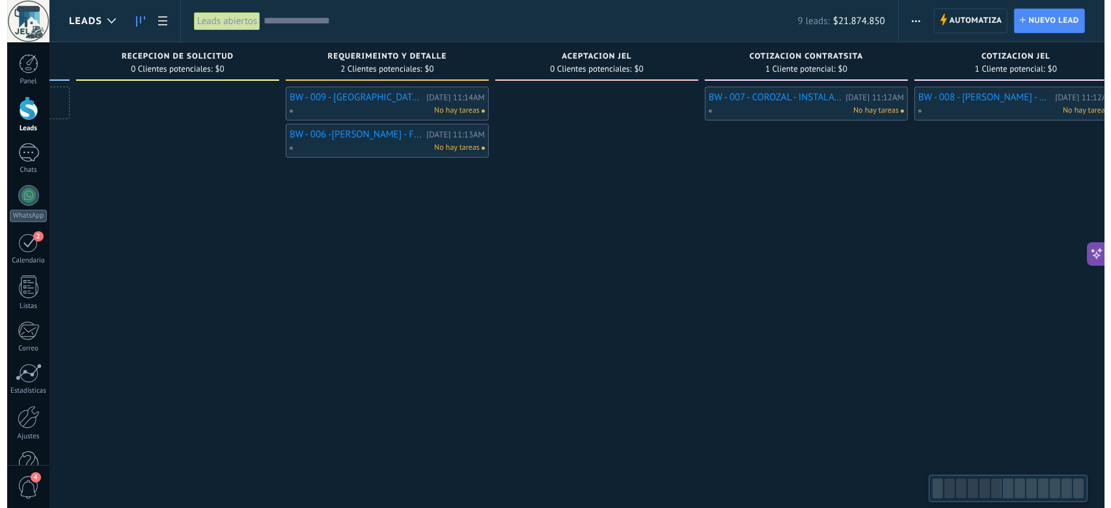
scroll to position [0, 214]
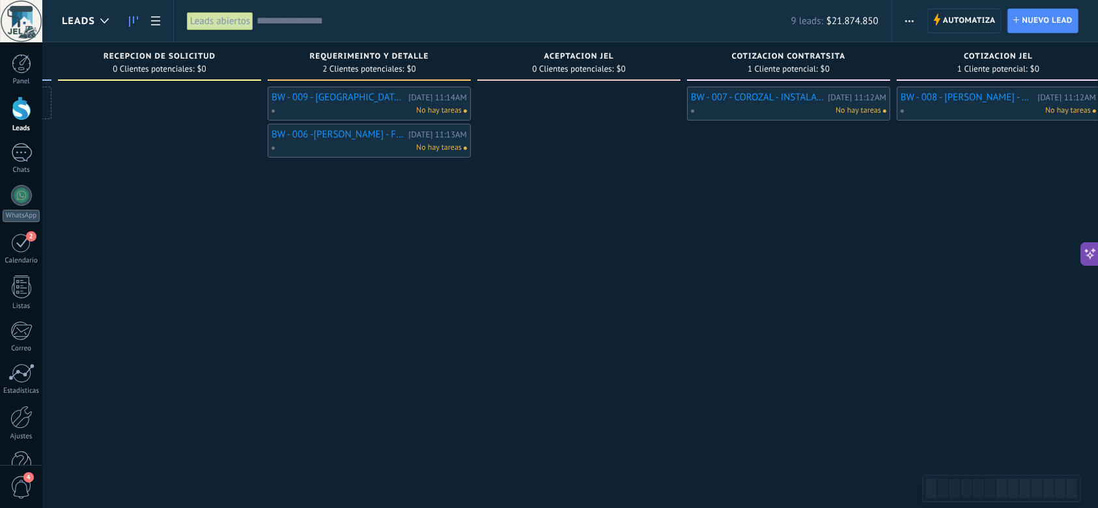
click at [527, 348] on div at bounding box center [578, 256] width 203 height 338
click at [355, 133] on link "BW - 006 -[PERSON_NAME] - FILTRO AGUA TECHO LAMINAS" at bounding box center [337, 134] width 133 height 11
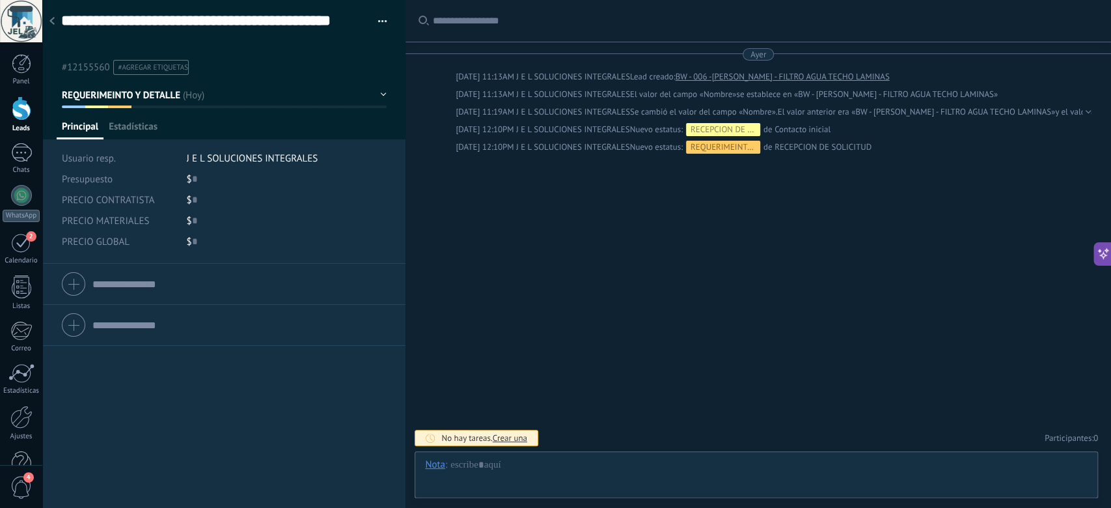
scroll to position [38, 0]
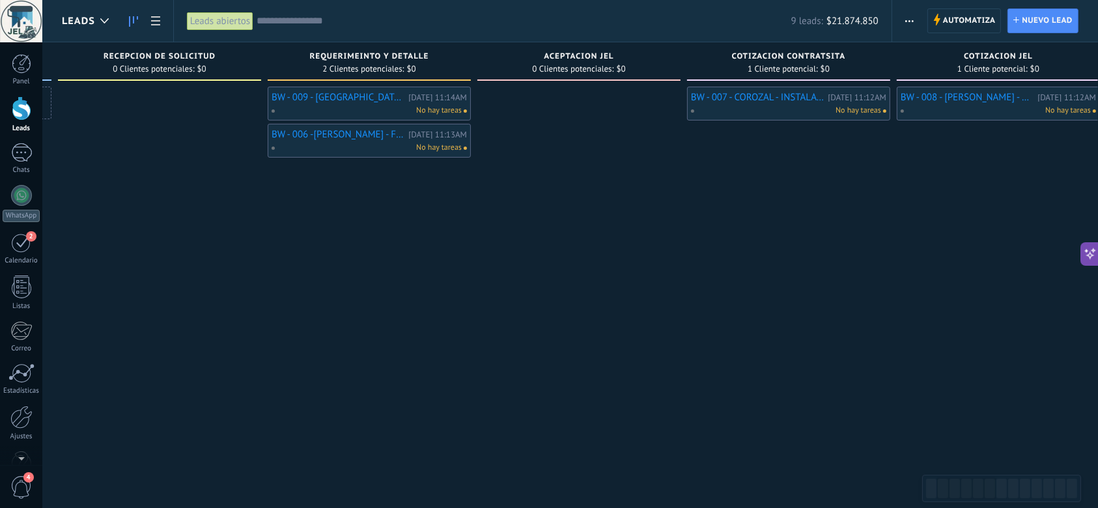
click at [344, 97] on link "BW - 009 - [GEOGRAPHIC_DATA] - REPORTO HUMEDAD EN EL AREA [PERSON_NAME] DEL ARC…" at bounding box center [337, 97] width 133 height 11
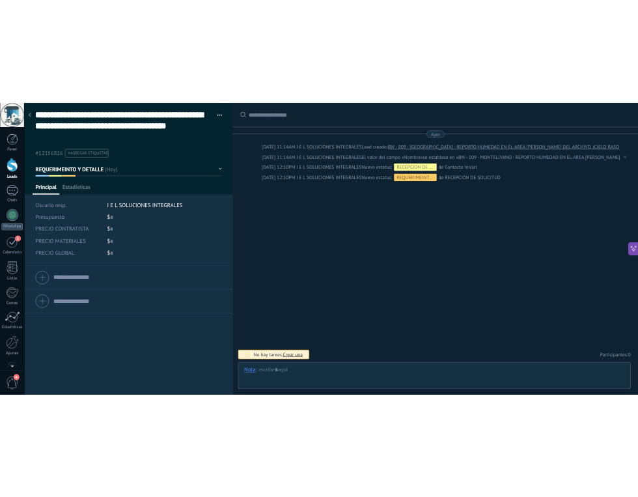
scroll to position [58, 0]
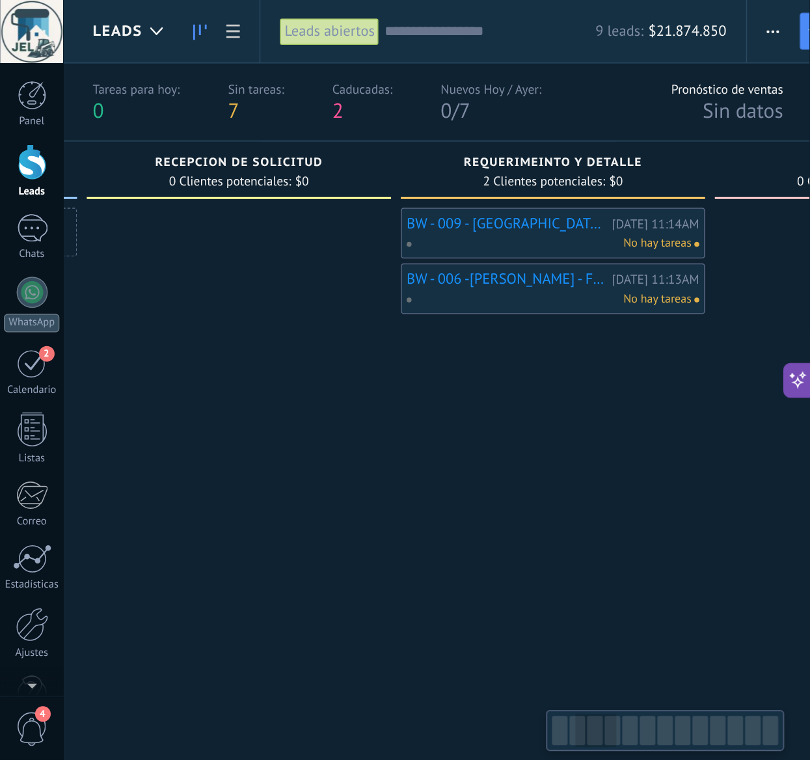
scroll to position [0, 315]
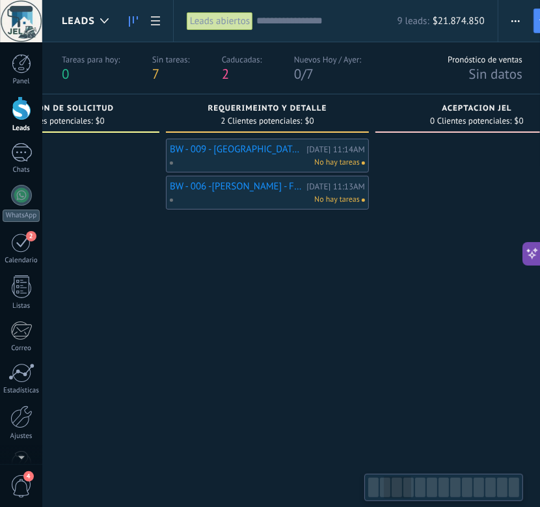
click at [297, 321] on div "BW - 009 - [GEOGRAPHIC_DATA] - REPORTO HUMEDAD EN EL AREA [PERSON_NAME] DEL ARC…" at bounding box center [267, 307] width 203 height 337
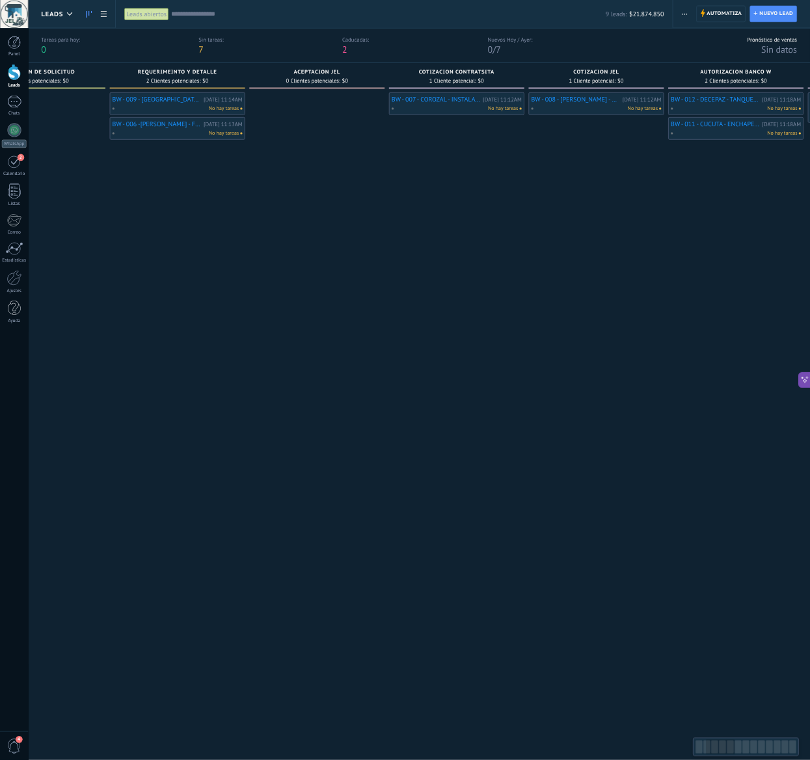
scroll to position [24, 0]
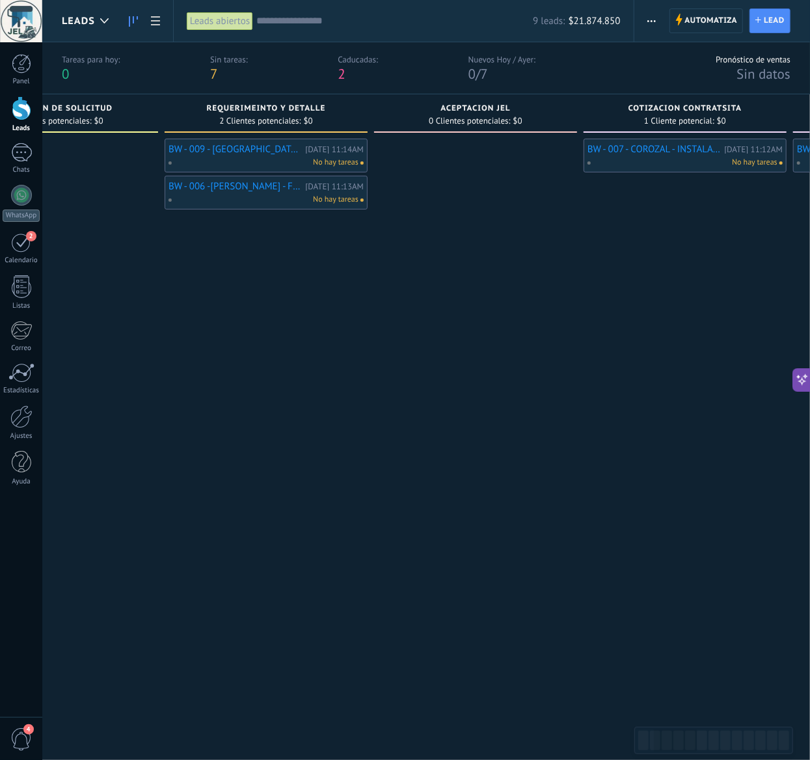
drag, startPoint x: 529, startPoint y: 1, endPoint x: 73, endPoint y: 474, distance: 657.5
click at [73, 474] on div at bounding box center [56, 434] width 203 height 590
drag, startPoint x: 531, startPoint y: 465, endPoint x: 286, endPoint y: 468, distance: 244.8
click at [376, 461] on div at bounding box center [477, 434] width 203 height 590
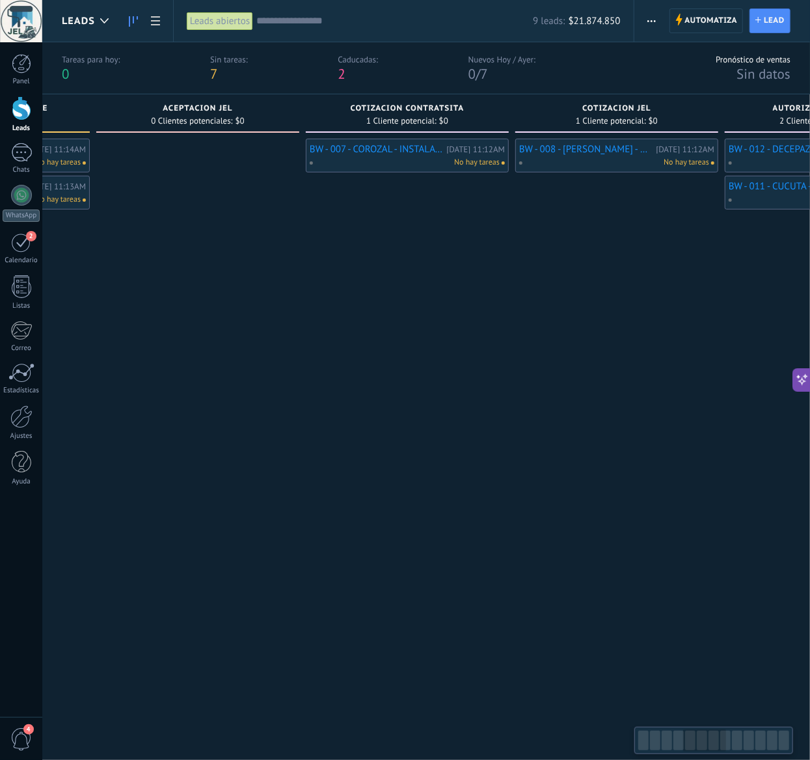
drag, startPoint x: 547, startPoint y: 489, endPoint x: 530, endPoint y: 489, distance: 16.9
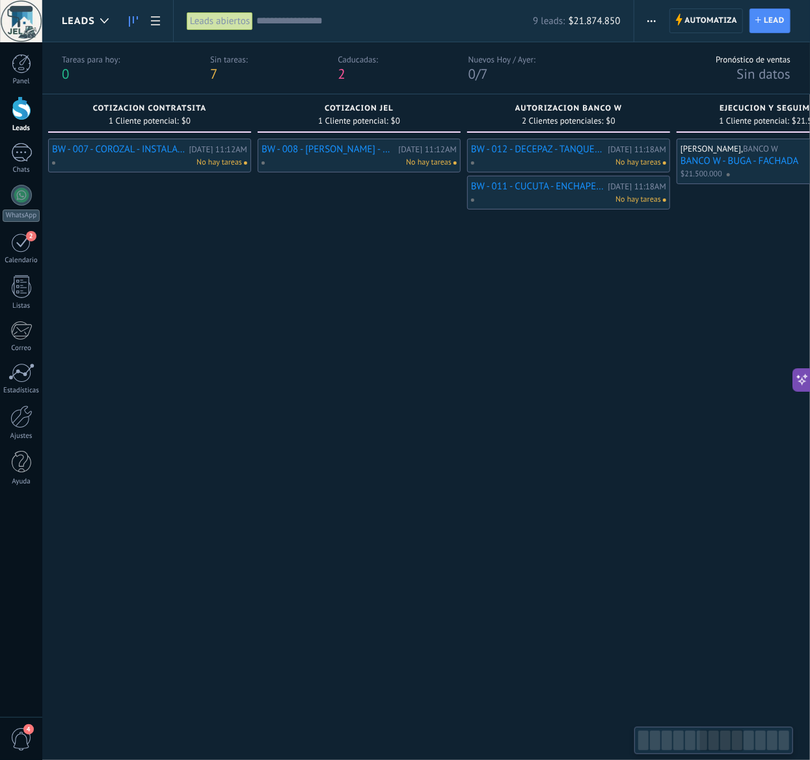
drag, startPoint x: 516, startPoint y: 510, endPoint x: 501, endPoint y: 518, distance: 17.8
click at [677, 507] on div "[PERSON_NAME], BANCO W [DATE] BANCO W - BUGA - FACHADA $21.500.000 1d" at bounding box center [778, 434] width 203 height 590
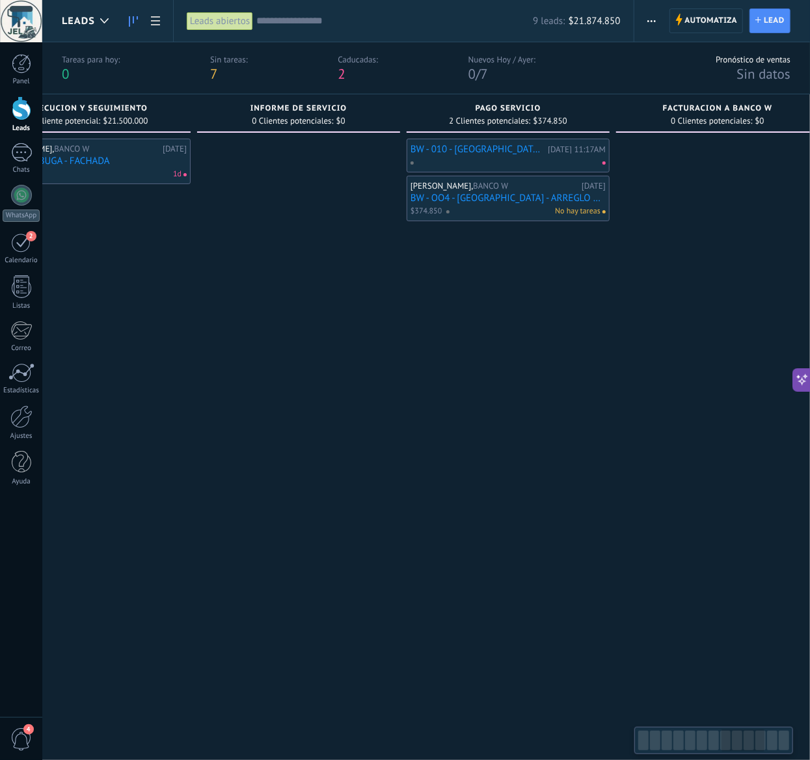
drag, startPoint x: 602, startPoint y: 426, endPoint x: 191, endPoint y: 447, distance: 410.7
click at [203, 439] on div at bounding box center [298, 434] width 203 height 590
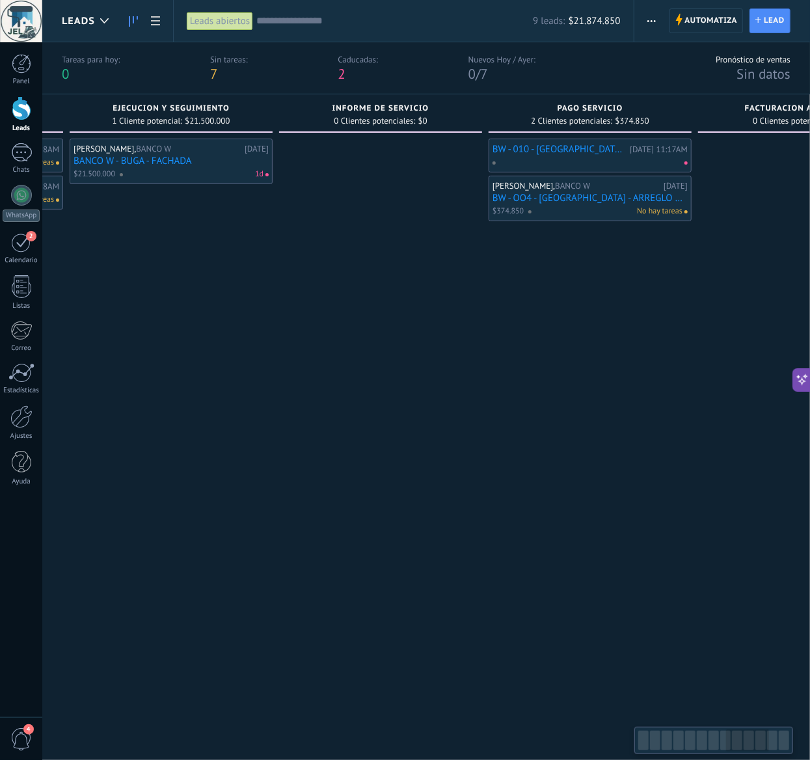
drag, startPoint x: 654, startPoint y: 467, endPoint x: 829, endPoint y: 508, distance: 179.7
click at [784, 507] on div at bounding box center [800, 434] width 203 height 590
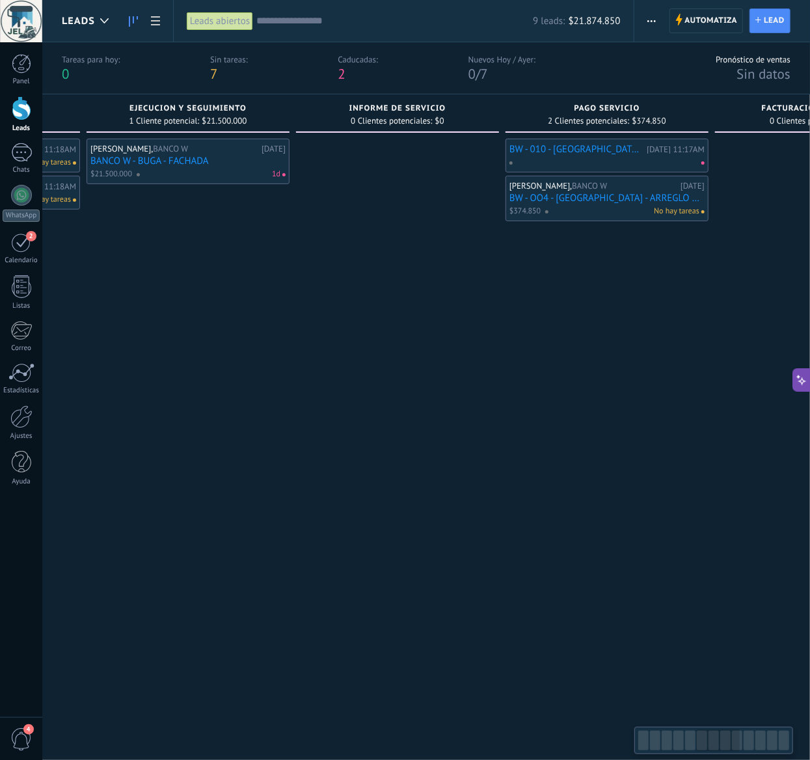
drag, startPoint x: 339, startPoint y: 492, endPoint x: 780, endPoint y: 503, distance: 441.5
click at [499, 506] on div at bounding box center [397, 434] width 203 height 590
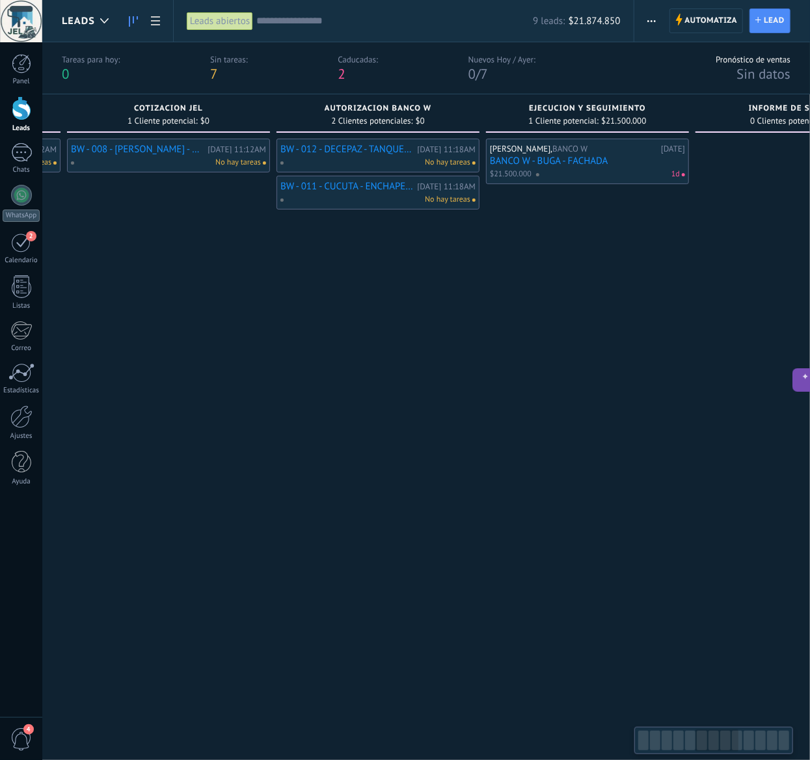
click at [270, 479] on div "BW - 008 - [PERSON_NAME] - CAMBIO DE 7 VALDOSAS Y ARREGLO DE HUMEDAD [DATE] 11:…" at bounding box center [168, 434] width 203 height 590
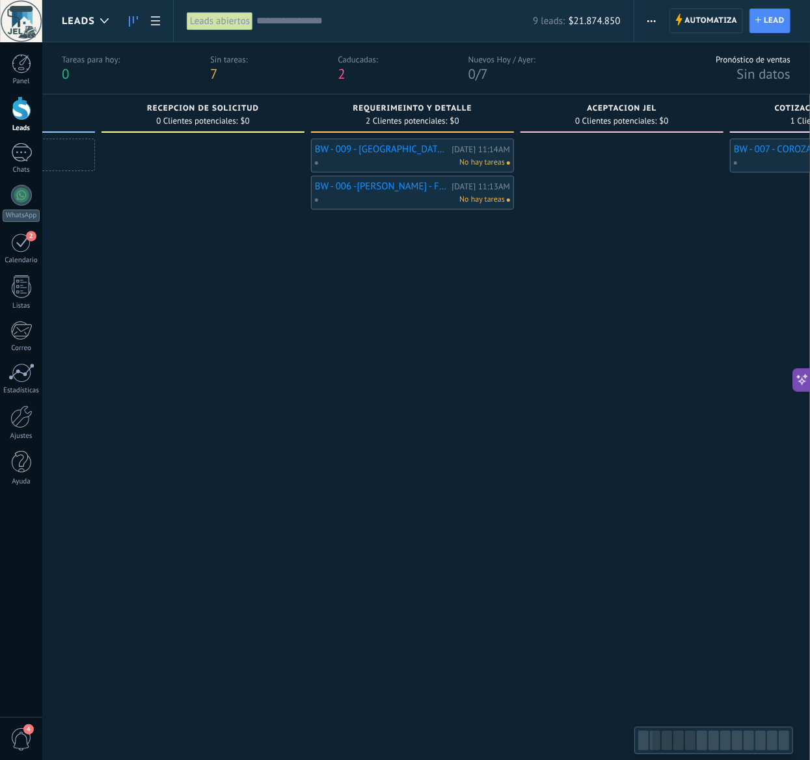
drag, startPoint x: 154, startPoint y: 442, endPoint x: 583, endPoint y: 444, distance: 429.0
click at [596, 444] on div at bounding box center [622, 434] width 203 height 590
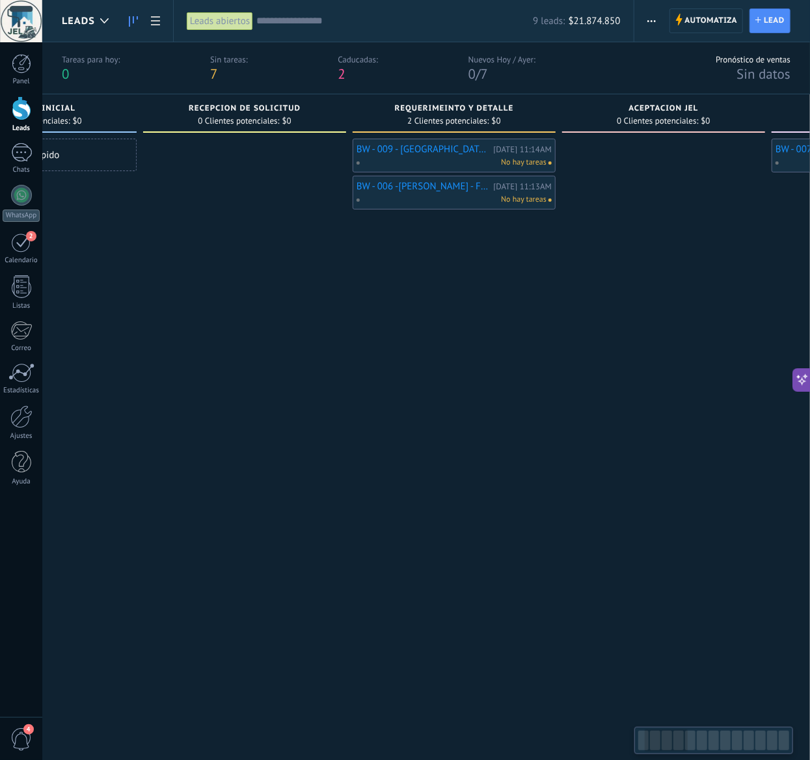
drag, startPoint x: 222, startPoint y: 450, endPoint x: 592, endPoint y: 450, distance: 370.4
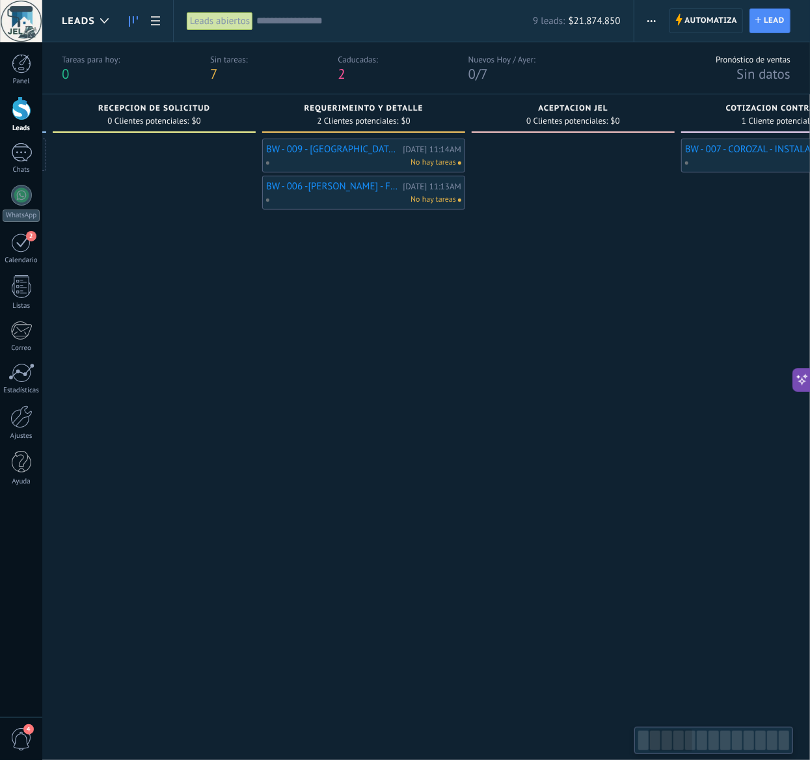
drag, startPoint x: 516, startPoint y: 447, endPoint x: 298, endPoint y: 453, distance: 218.2
click at [298, 453] on div "BW - 009 - [GEOGRAPHIC_DATA] - REPORTO HUMEDAD EN EL AREA [PERSON_NAME] DEL ARC…" at bounding box center [363, 434] width 203 height 590
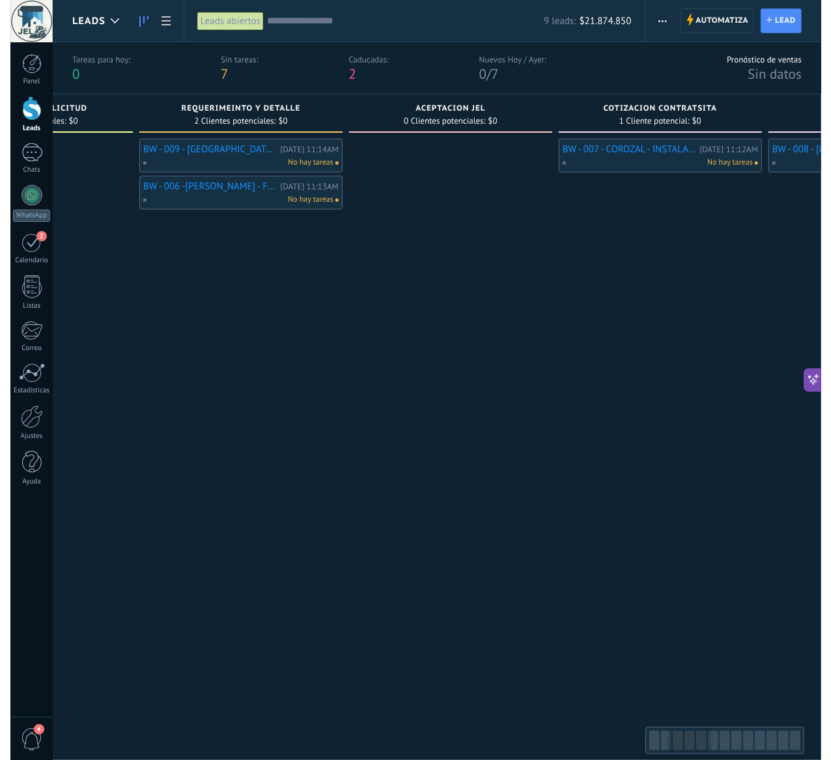
scroll to position [0, 360]
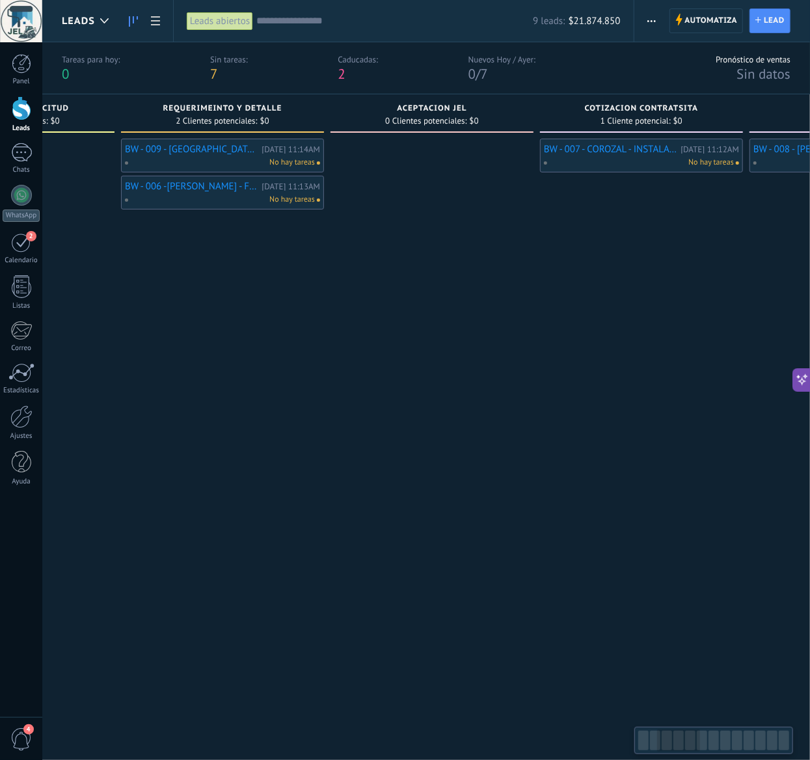
drag, startPoint x: 500, startPoint y: 456, endPoint x: 367, endPoint y: 471, distance: 133.6
click at [367, 471] on div at bounding box center [432, 434] width 203 height 590
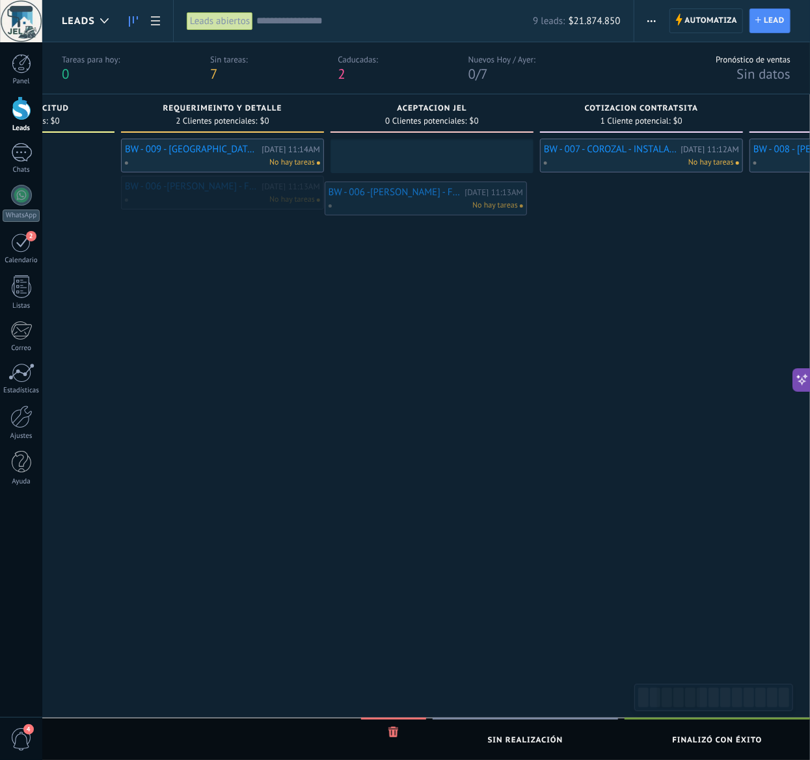
drag, startPoint x: 219, startPoint y: 192, endPoint x: 423, endPoint y: 197, distance: 203.2
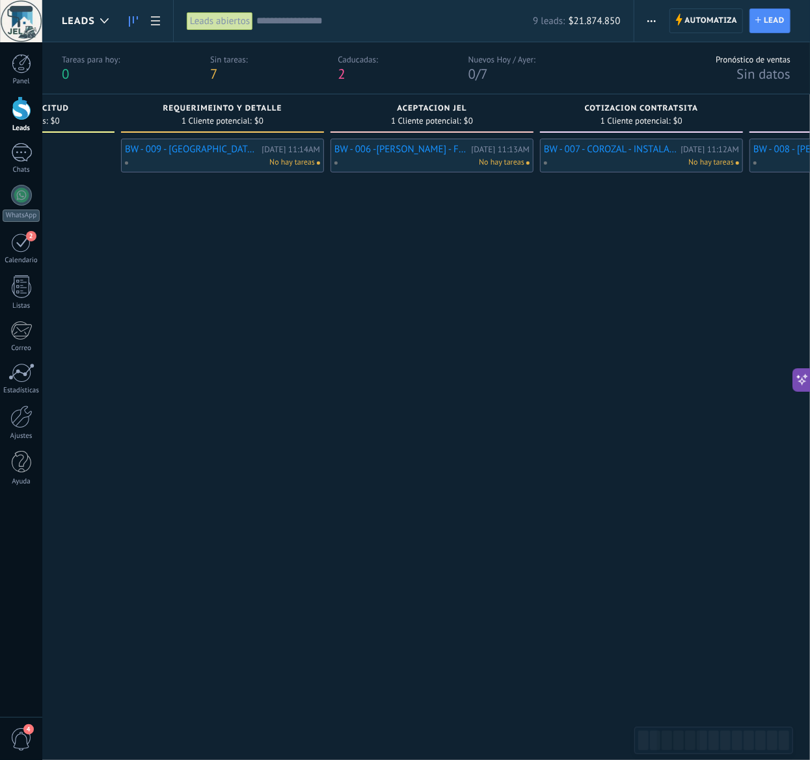
click at [406, 148] on link "BW - 006 -[PERSON_NAME] - FILTRO AGUA TECHO LAMINAS" at bounding box center [401, 149] width 133 height 11
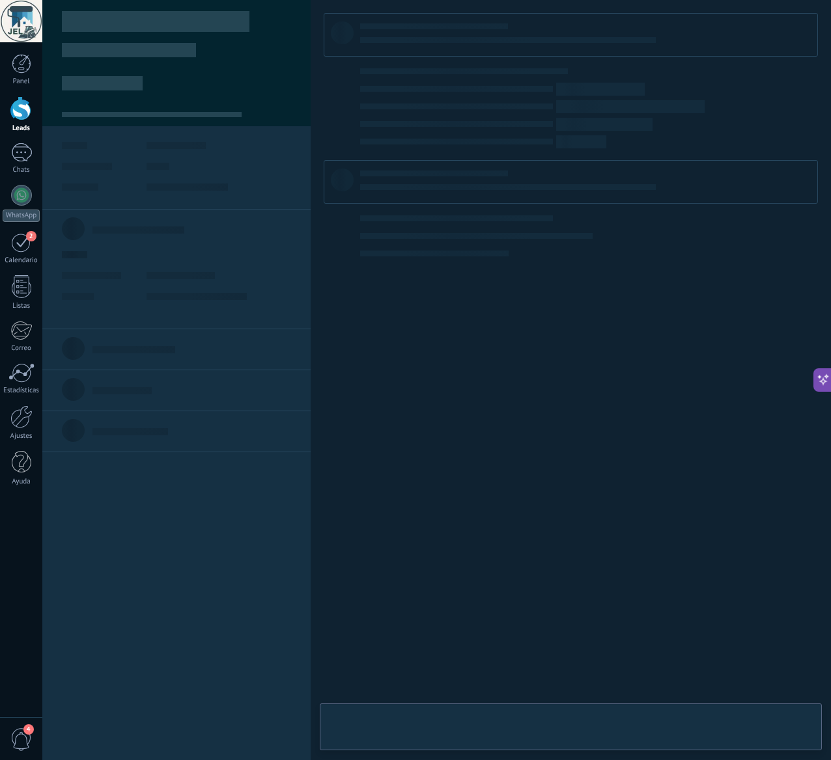
type textarea "**********"
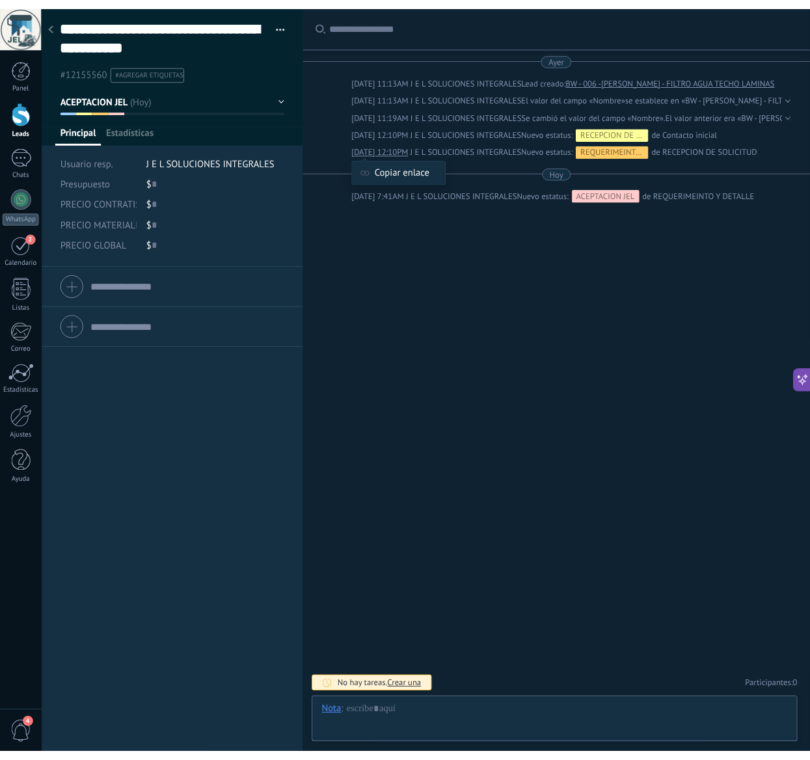
scroll to position [39, 0]
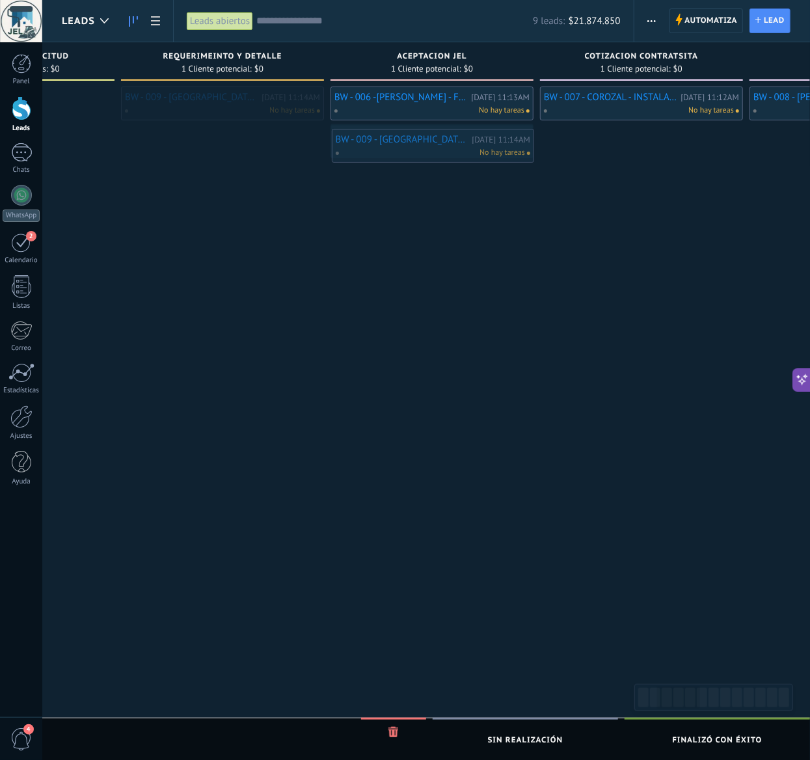
drag, startPoint x: 217, startPoint y: 100, endPoint x: 428, endPoint y: 143, distance: 215.1
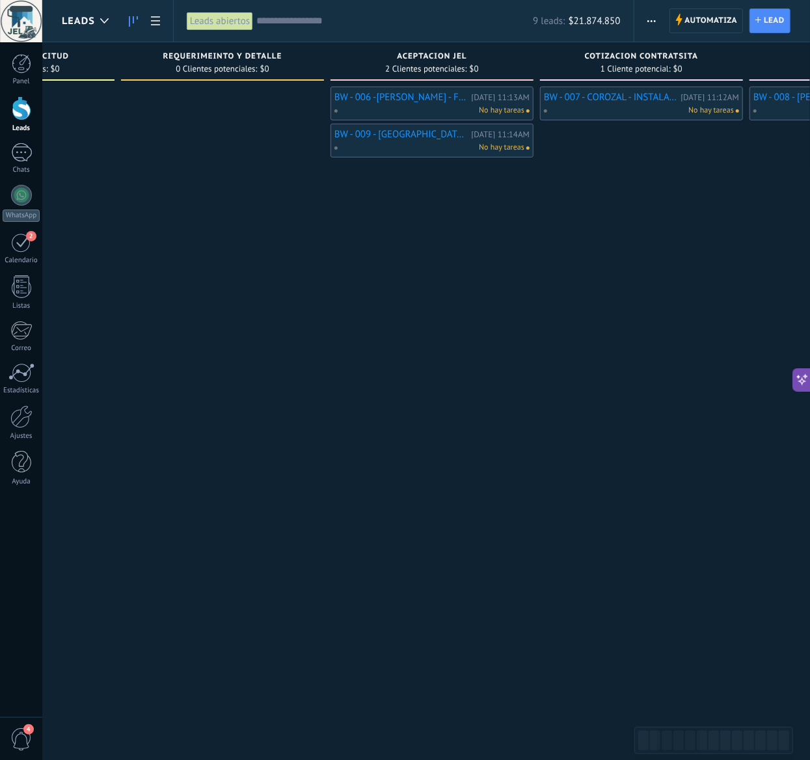
click at [422, 318] on div "BW - 006 -[PERSON_NAME] - FILTRO AGUA TECHO LAMINAS [DATE] 11:13AM No hay tarea…" at bounding box center [432, 382] width 203 height 590
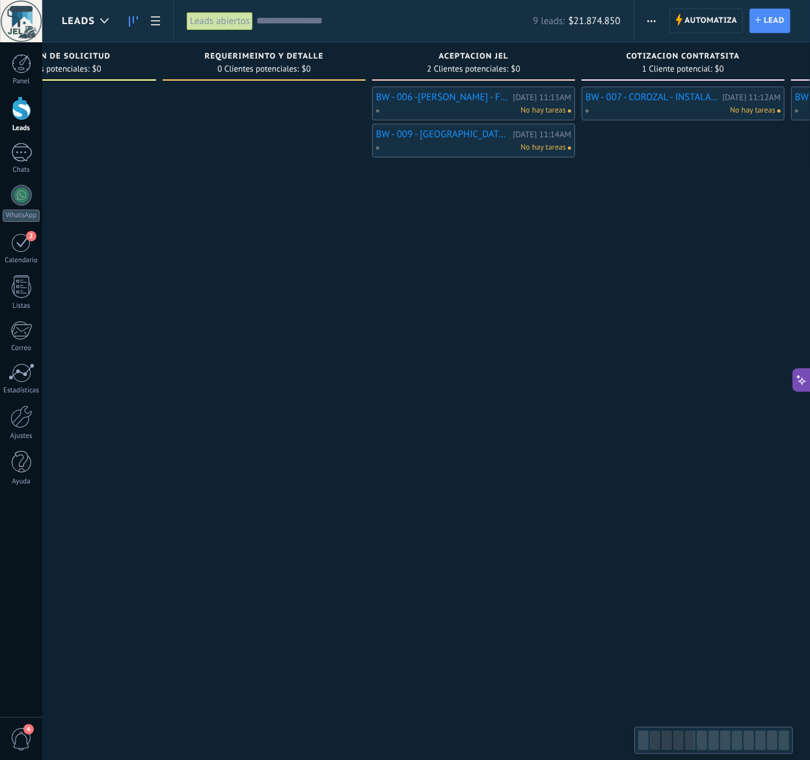
drag, startPoint x: 613, startPoint y: 582, endPoint x: 546, endPoint y: 518, distance: 92.6
click at [785, 507] on div "BW - 007 - COROZAL - INSTALACION DE TECHO PARA TAPAR AIRE ACONDICIONADO ESTRUCT…" at bounding box center [683, 382] width 203 height 590
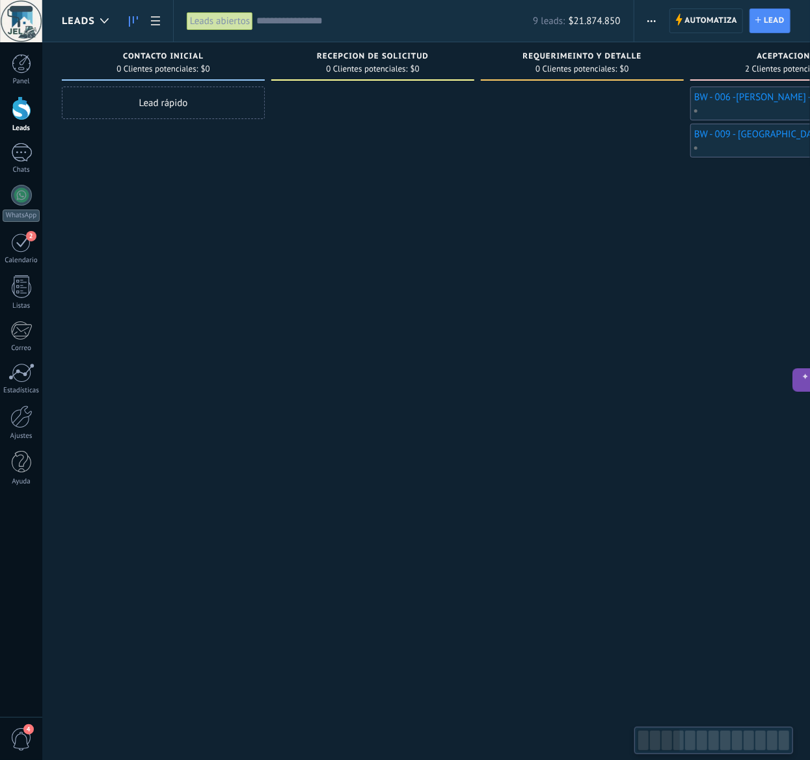
drag, startPoint x: 394, startPoint y: 455, endPoint x: 573, endPoint y: 456, distance: 179.0
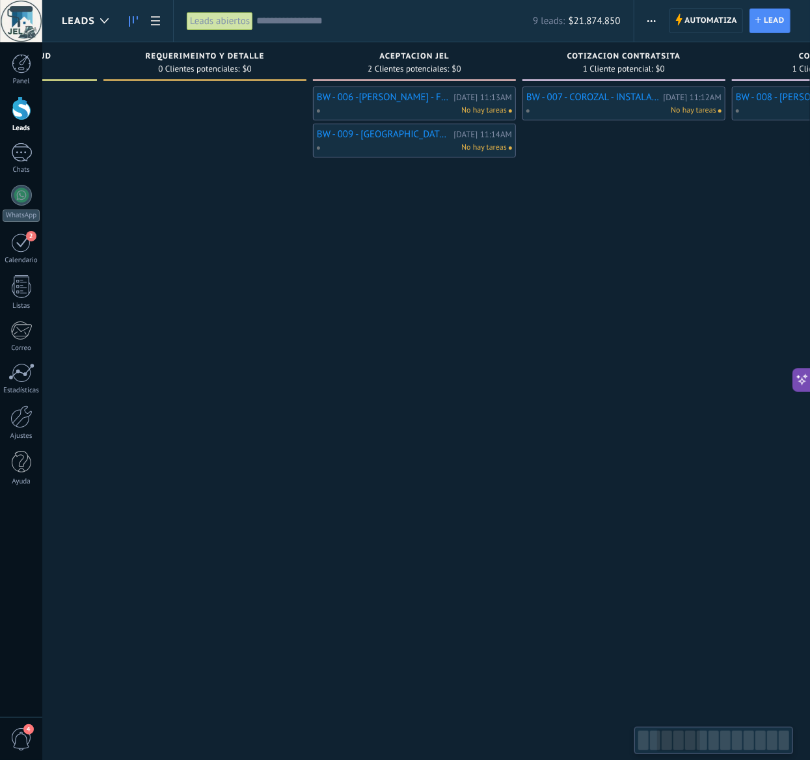
drag, startPoint x: 202, startPoint y: 437, endPoint x: 183, endPoint y: 436, distance: 18.9
click at [191, 436] on div at bounding box center [205, 382] width 203 height 590
drag, startPoint x: 573, startPoint y: 461, endPoint x: 232, endPoint y: 424, distance: 342.4
click at [522, 424] on div "BW - 007 - COROZAL - INSTALACION DE TECHO PARA TAPAR AIRE ACONDICIONADO ESTRUCT…" at bounding box center [623, 382] width 203 height 590
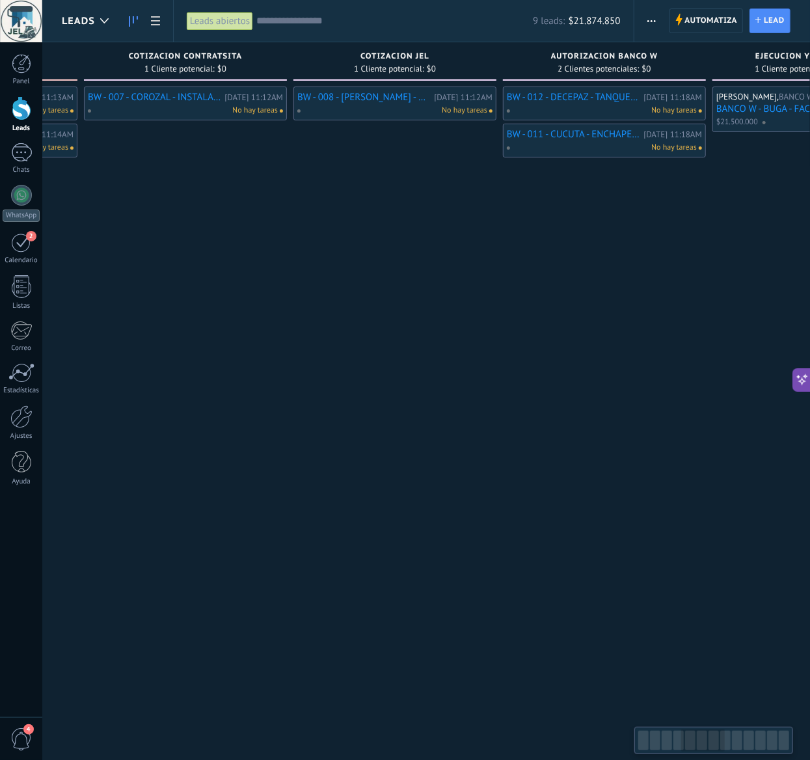
drag, startPoint x: 523, startPoint y: 435, endPoint x: 418, endPoint y: 431, distance: 105.5
click at [418, 431] on div "BW - 008 - [PERSON_NAME] - CAMBIO DE 7 VALDOSAS Y ARREGLO DE HUMEDAD [DATE] 11:…" at bounding box center [395, 382] width 203 height 590
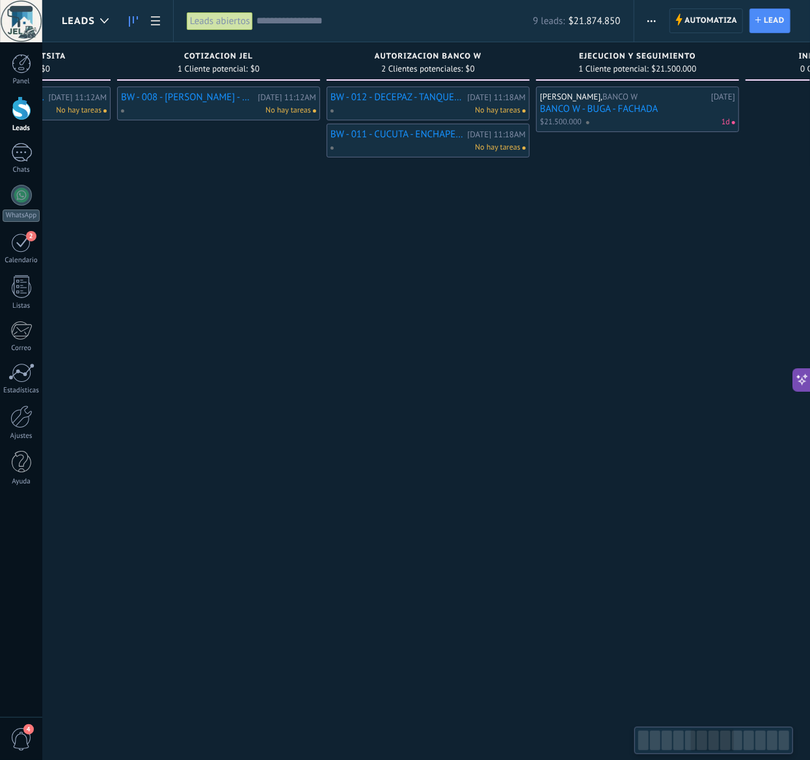
drag, startPoint x: 449, startPoint y: 428, endPoint x: 409, endPoint y: 436, distance: 40.5
click at [419, 427] on div "BW - 012 - DECEPAZ - TANQUE DE AGUA [DATE] 11:18AM No hay tareas BW - 011 - CUC…" at bounding box center [428, 382] width 203 height 590
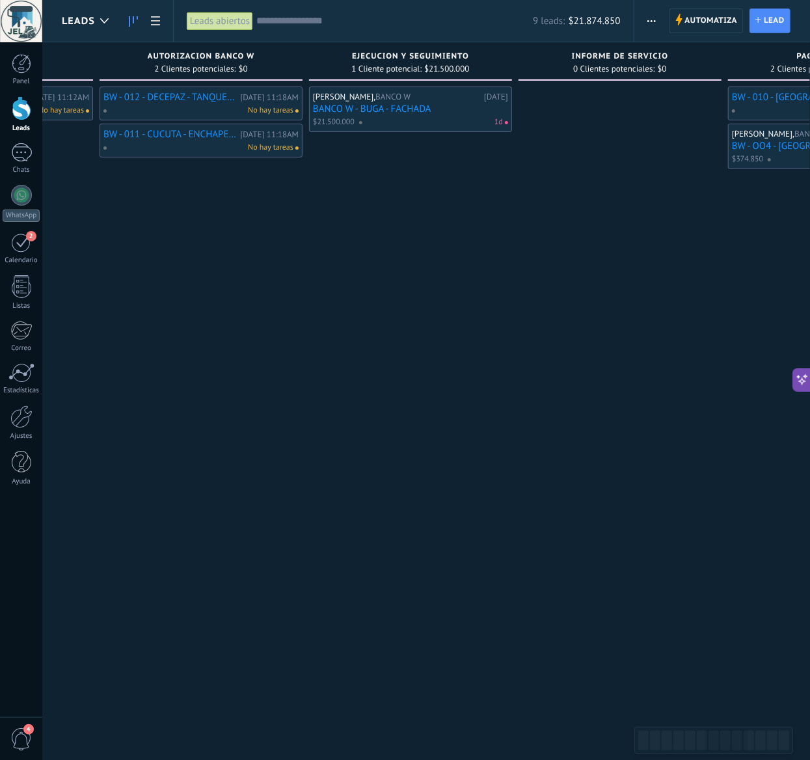
scroll to position [0, 1230]
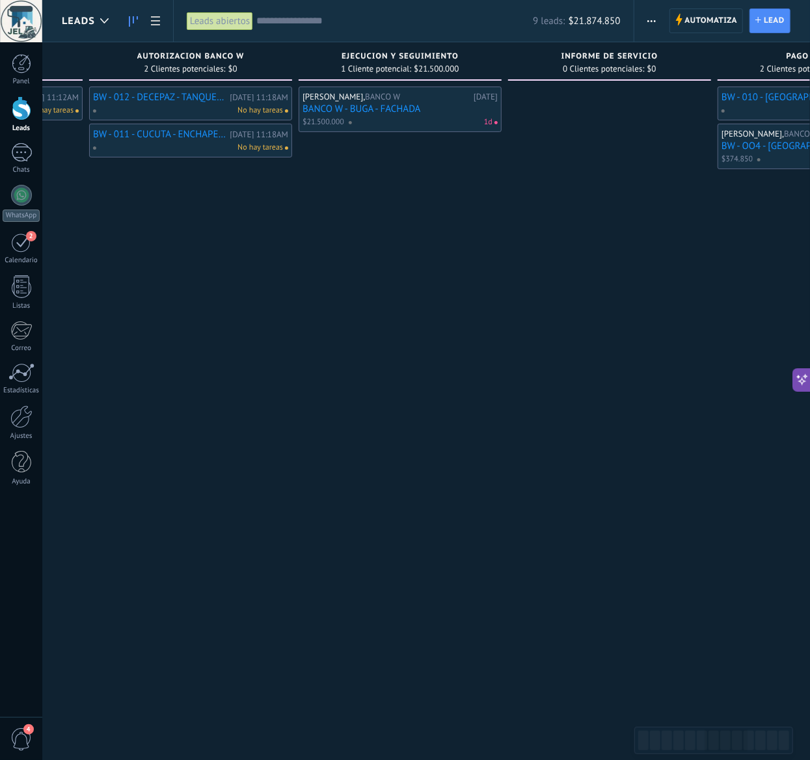
drag, startPoint x: 461, startPoint y: 442, endPoint x: 243, endPoint y: 445, distance: 218.1
click at [243, 445] on div "BW - 012 - DECEPAZ - TANQUE DE AGUA [DATE] 11:18AM No hay tareas BW - 011 - CUC…" at bounding box center [190, 382] width 203 height 590
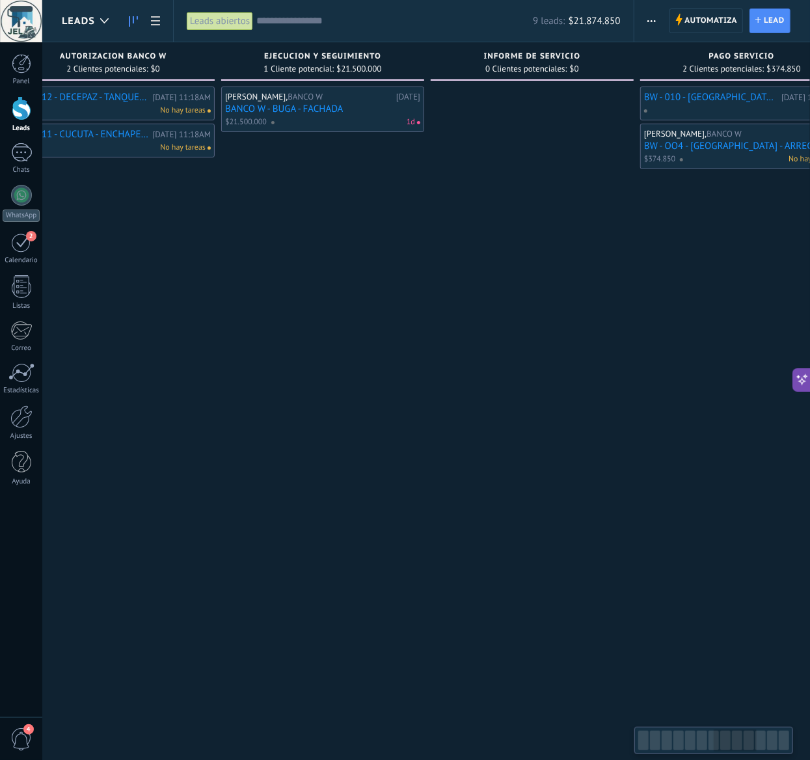
scroll to position [0, 1389]
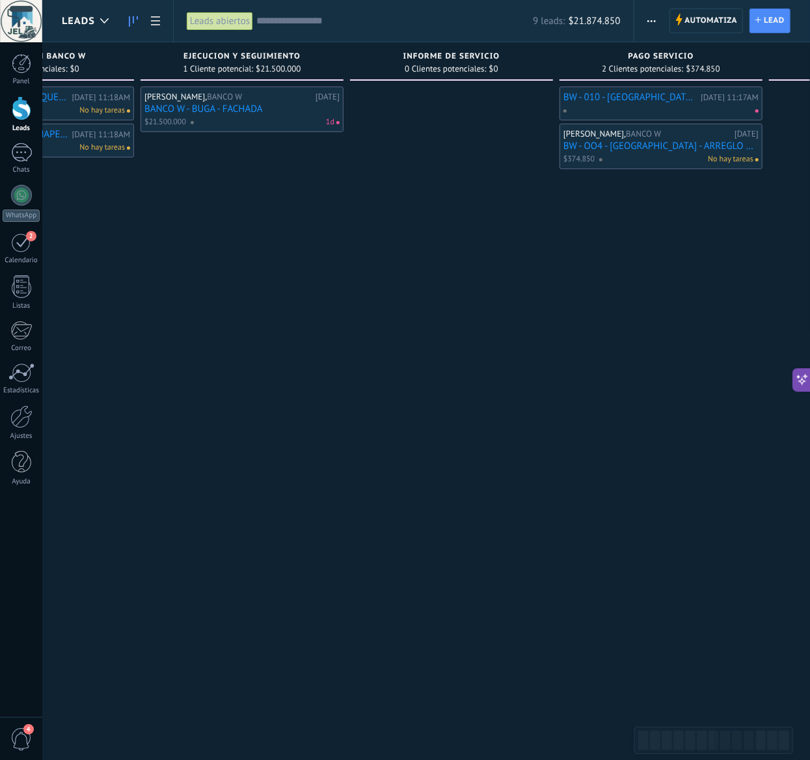
drag, startPoint x: 506, startPoint y: 422, endPoint x: 349, endPoint y: 439, distance: 158.5
click at [349, 439] on div "EJECUCION Y SEGUIMIENTO 1 Cliente potencial: $21.500.000 [PERSON_NAME], BANCO W…" at bounding box center [246, 359] width 210 height 635
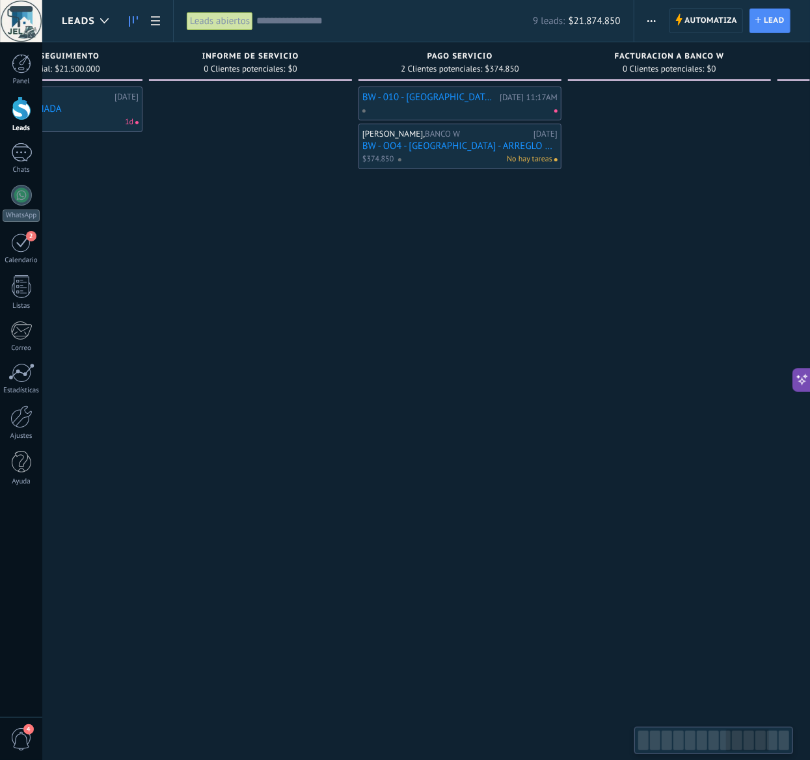
drag, startPoint x: 526, startPoint y: 406, endPoint x: 322, endPoint y: 414, distance: 204.6
click at [322, 414] on div at bounding box center [250, 382] width 203 height 590
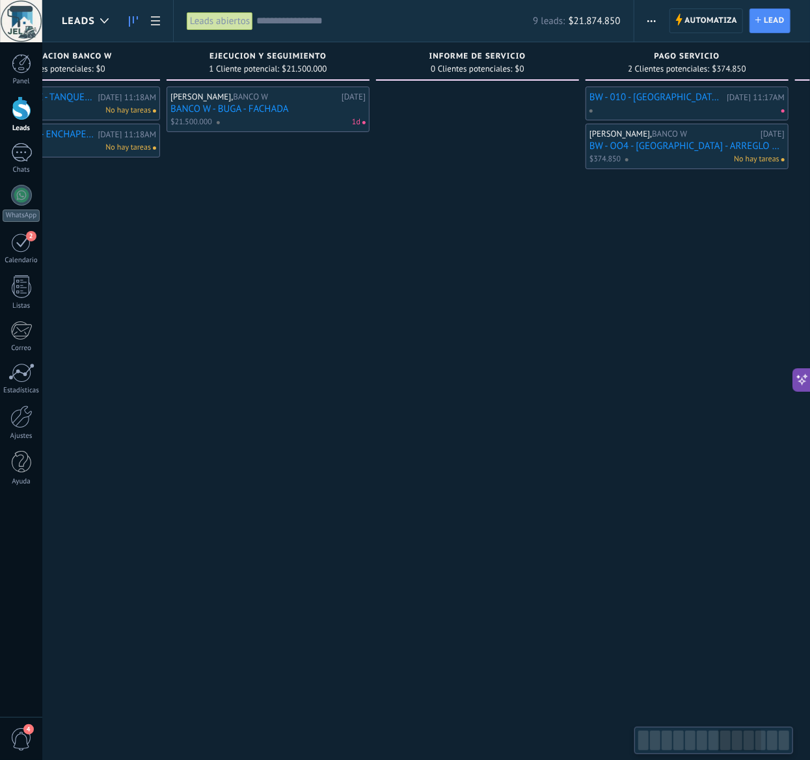
drag, startPoint x: 506, startPoint y: 413, endPoint x: 704, endPoint y: 364, distance: 204.0
click at [742, 364] on div "BW - 010 - [GEOGRAPHIC_DATA] - REVI TABLERO [DATE] 11:17AM [PERSON_NAME], BANCO…" at bounding box center [687, 382] width 203 height 590
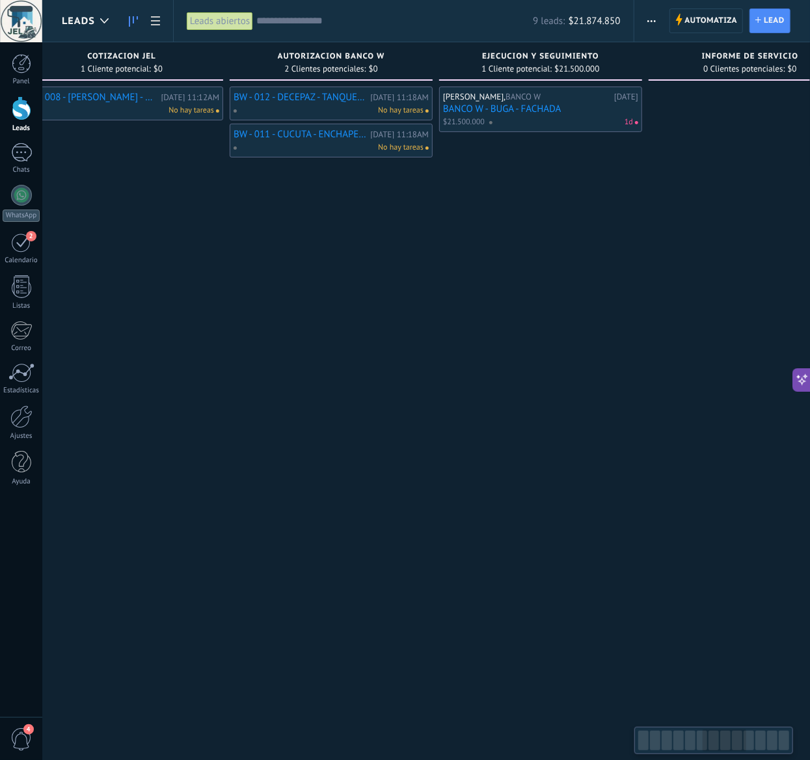
drag, startPoint x: 488, startPoint y: 449, endPoint x: 629, endPoint y: 440, distance: 140.9
click at [628, 440] on div "[PERSON_NAME], BANCO W [DATE] BANCO W - BUGA - FACHADA $21.500.000 1d" at bounding box center [540, 382] width 203 height 590
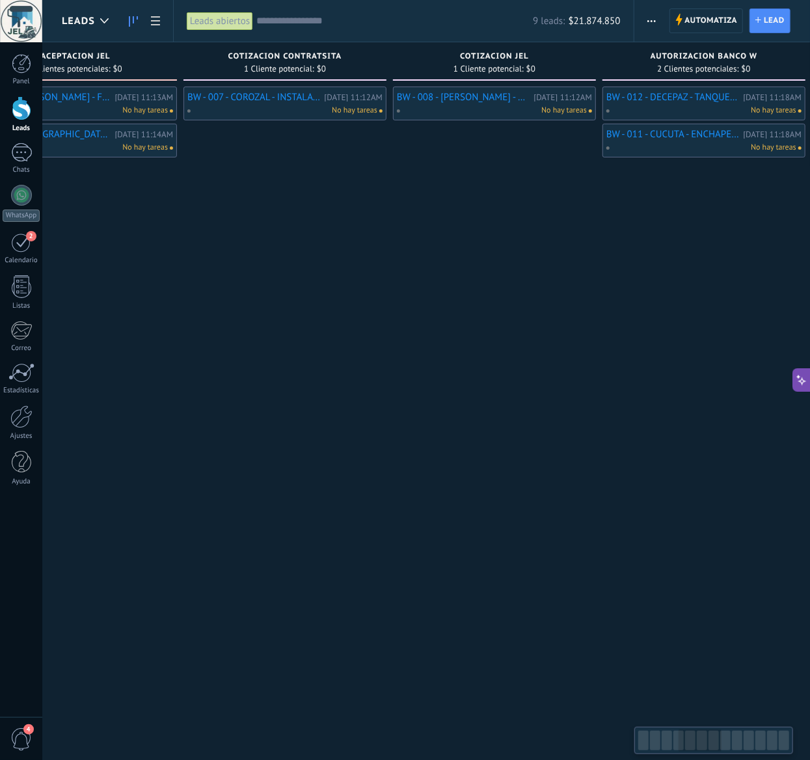
drag, startPoint x: 652, startPoint y: 481, endPoint x: 707, endPoint y: 478, distance: 54.8
click at [703, 478] on div "BW - 012 - DECEPAZ - TANQUE DE AGUA [DATE] 11:18AM No hay tareas BW - 011 - CUC…" at bounding box center [704, 382] width 203 height 590
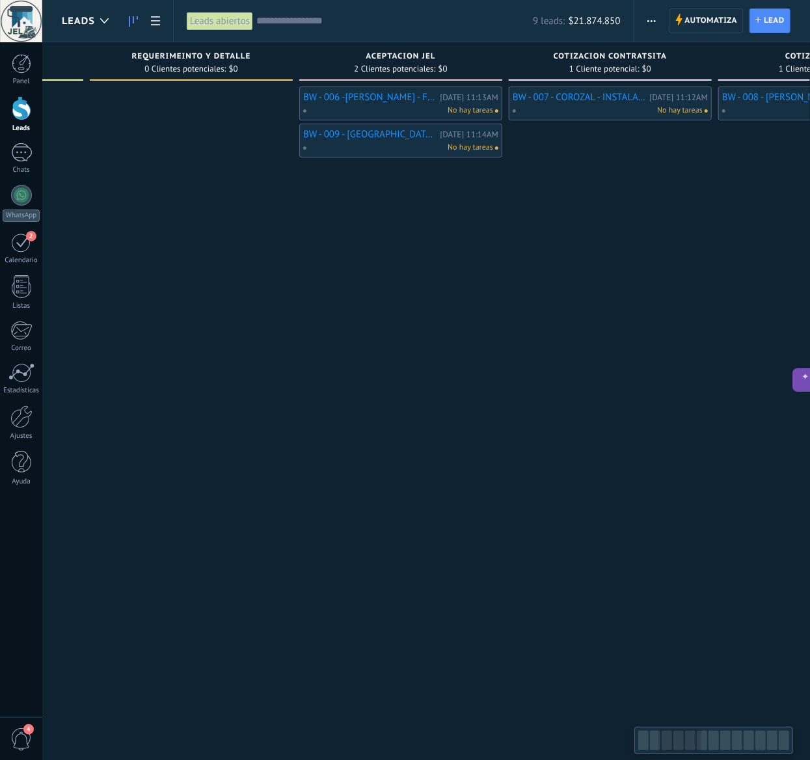
drag, startPoint x: 230, startPoint y: 484, endPoint x: 600, endPoint y: 482, distance: 369.8
click at [577, 482] on div "BW - 007 - COROZAL - INSTALACION DE TECHO PARA TAPAR AIRE ACONDICIONADO ESTRUCT…" at bounding box center [610, 382] width 203 height 590
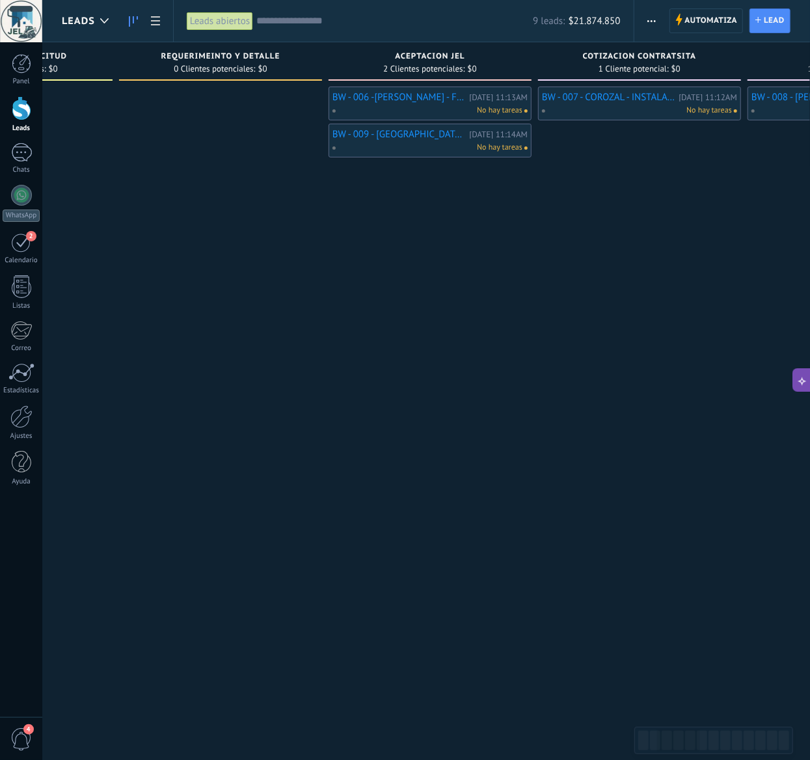
drag, startPoint x: 409, startPoint y: 529, endPoint x: 423, endPoint y: 512, distance: 22.2
click at [409, 507] on div "BW - 006 -[PERSON_NAME] - FILTRO AGUA TECHO LAMINAS [DATE] 11:13AM No hay tarea…" at bounding box center [430, 382] width 203 height 590
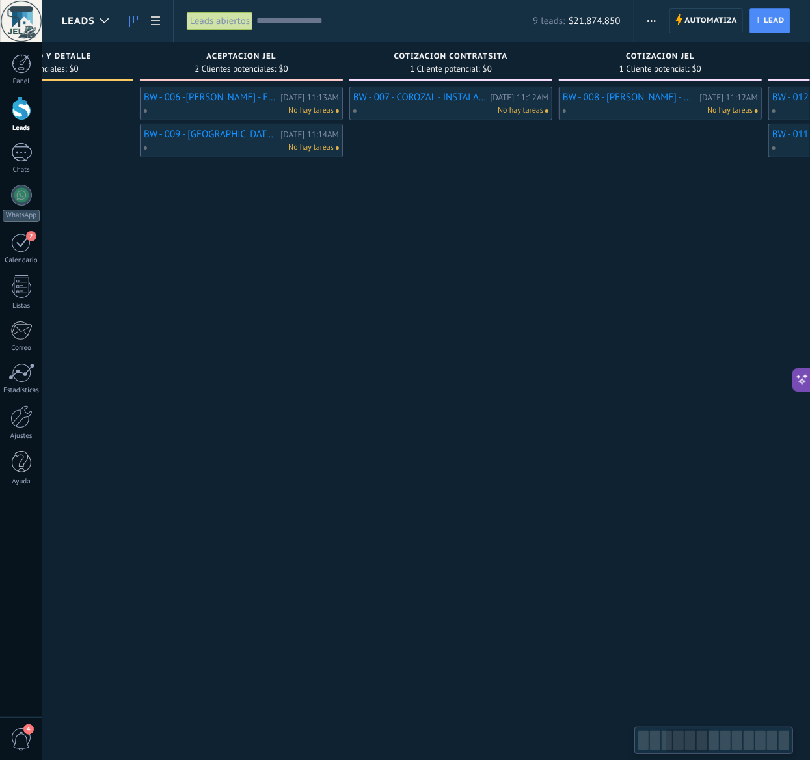
scroll to position [0, 628]
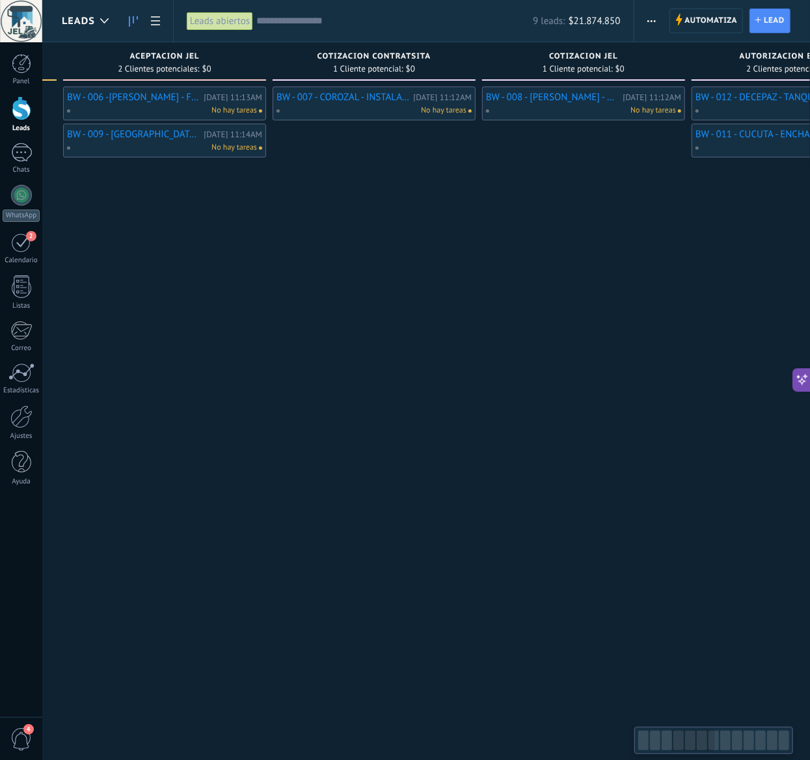
drag, startPoint x: 523, startPoint y: 508, endPoint x: 260, endPoint y: 523, distance: 263.5
click at [260, 507] on div "BW - 006 -[PERSON_NAME] - FILTRO AGUA TECHO LAMINAS [DATE] 11:13AM No hay tarea…" at bounding box center [164, 382] width 203 height 590
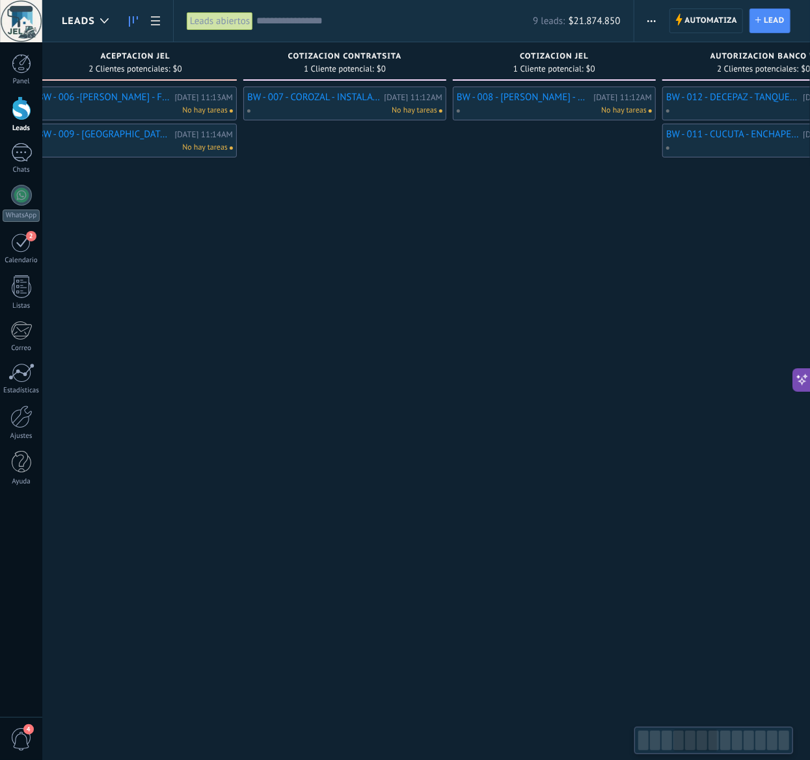
scroll to position [0, 647]
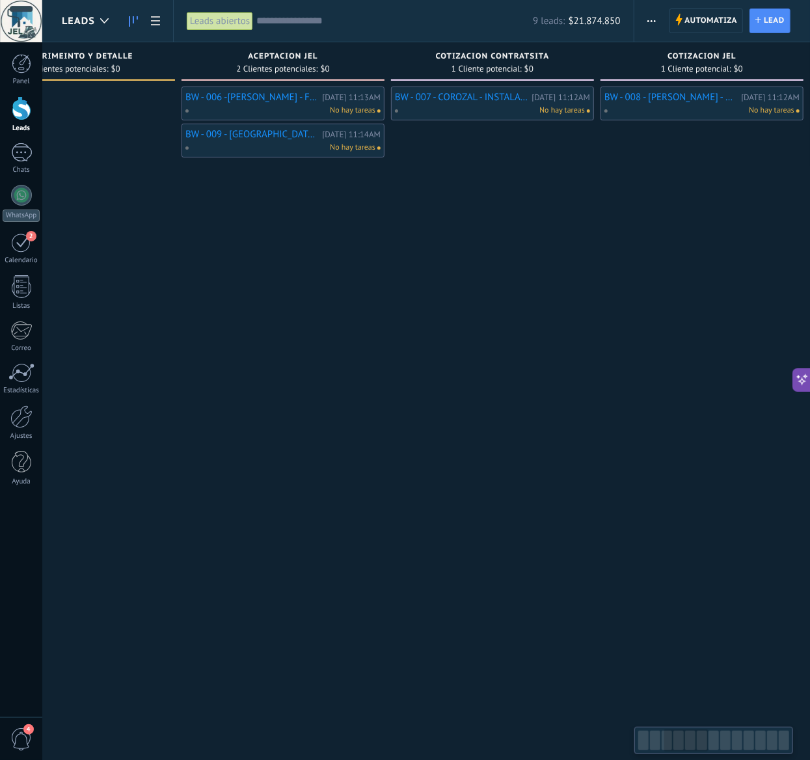
drag, startPoint x: 355, startPoint y: 447, endPoint x: 488, endPoint y: 564, distance: 177.1
click at [488, 507] on div "BW - 007 - COROZAL - INSTALACION DE TECHO PARA TAPAR AIRE ACONDICIONADO ESTRUCT…" at bounding box center [492, 382] width 203 height 590
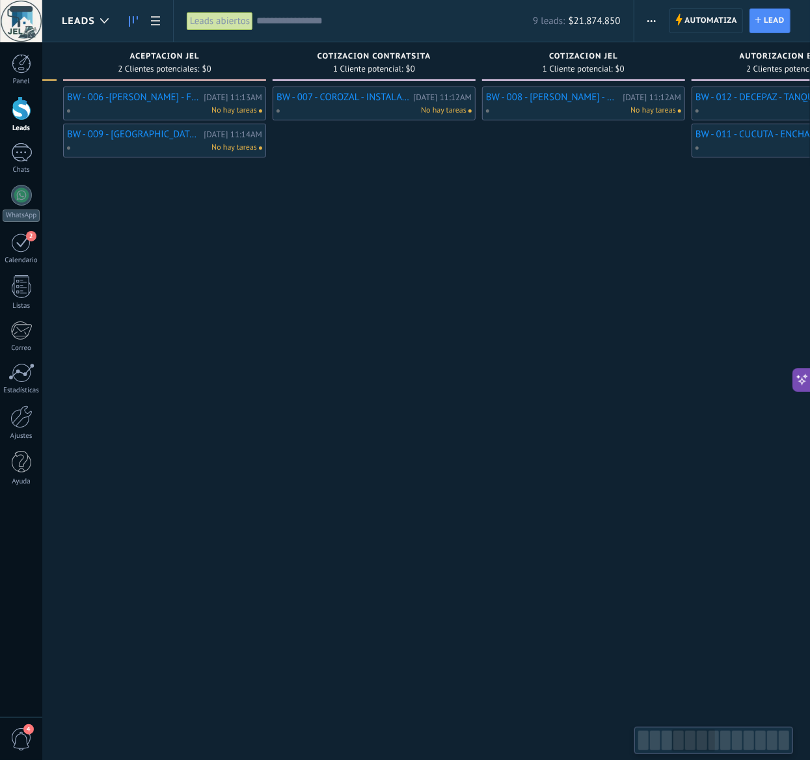
scroll to position [0, 628]
drag, startPoint x: 677, startPoint y: 506, endPoint x: 594, endPoint y: 521, distance: 83.9
click at [594, 507] on div "BW - 008 - [PERSON_NAME] - CAMBIO DE 7 VALDOSAS Y ARREGLO DE HUMEDAD [DATE] 11:…" at bounding box center [583, 382] width 203 height 590
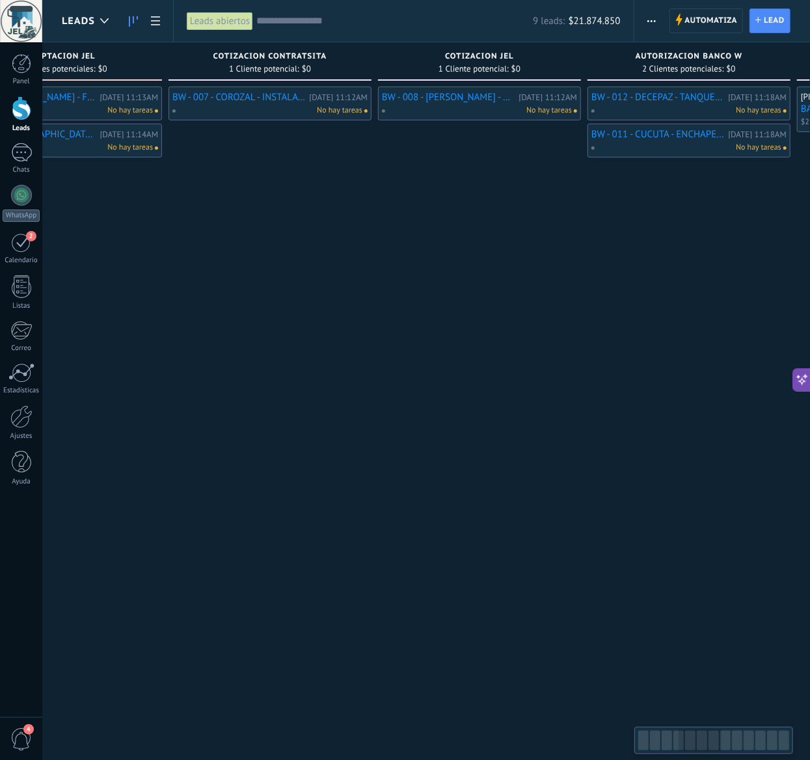
scroll to position [0, 738]
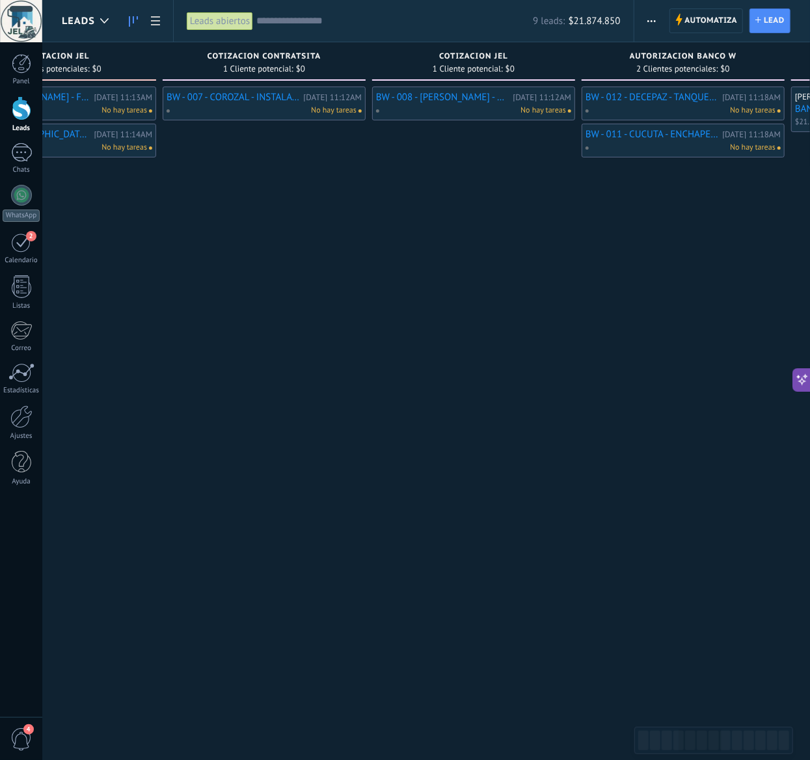
drag, startPoint x: 613, startPoint y: 525, endPoint x: 523, endPoint y: 536, distance: 90.5
click at [523, 507] on div "BW - 008 - [PERSON_NAME] - CAMBIO DE 7 VALDOSAS Y ARREGLO DE HUMEDAD [DATE] 11:…" at bounding box center [473, 382] width 203 height 590
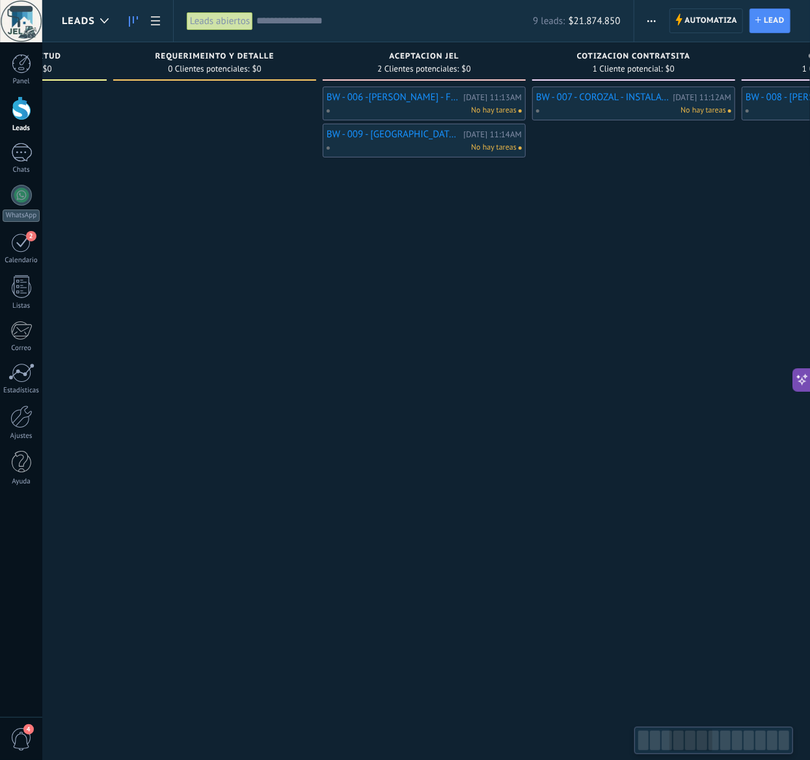
drag, startPoint x: 432, startPoint y: 525, endPoint x: 821, endPoint y: 602, distance: 396.0
click at [810, 507] on html ".abecls-1,.abecls-2{fill-rule:evenodd}.abecls-2{fill:#fff} .abhcls-1{fill:none}…" at bounding box center [405, 380] width 810 height 760
drag, startPoint x: 172, startPoint y: 447, endPoint x: 355, endPoint y: 460, distance: 184.0
click at [316, 465] on div at bounding box center [214, 382] width 203 height 590
